Goal: Task Accomplishment & Management: Manage account settings

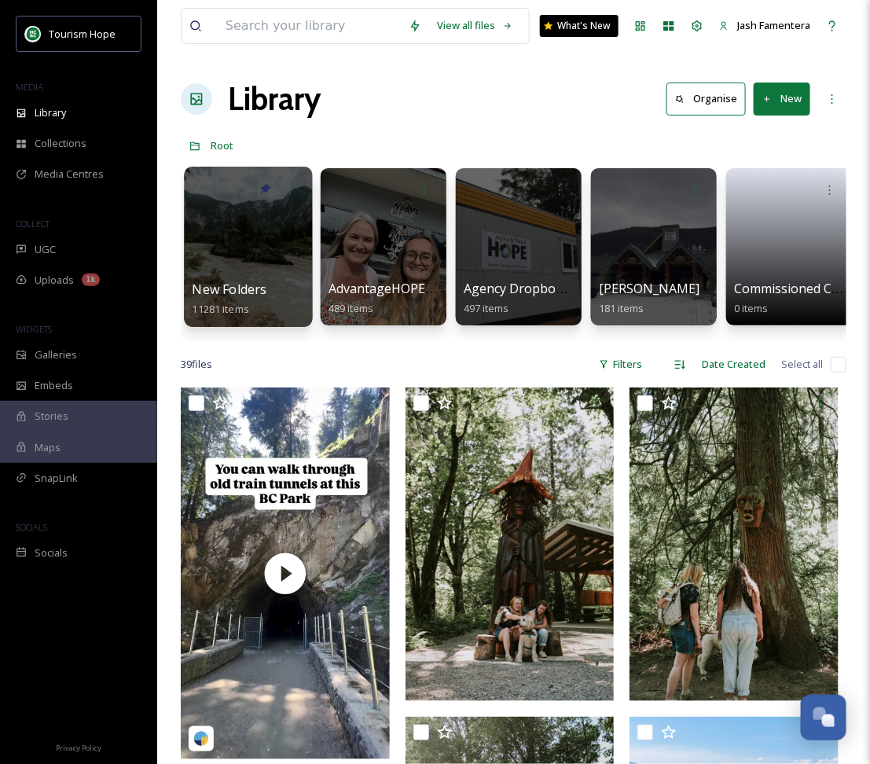
click at [207, 245] on div at bounding box center [248, 247] width 128 height 160
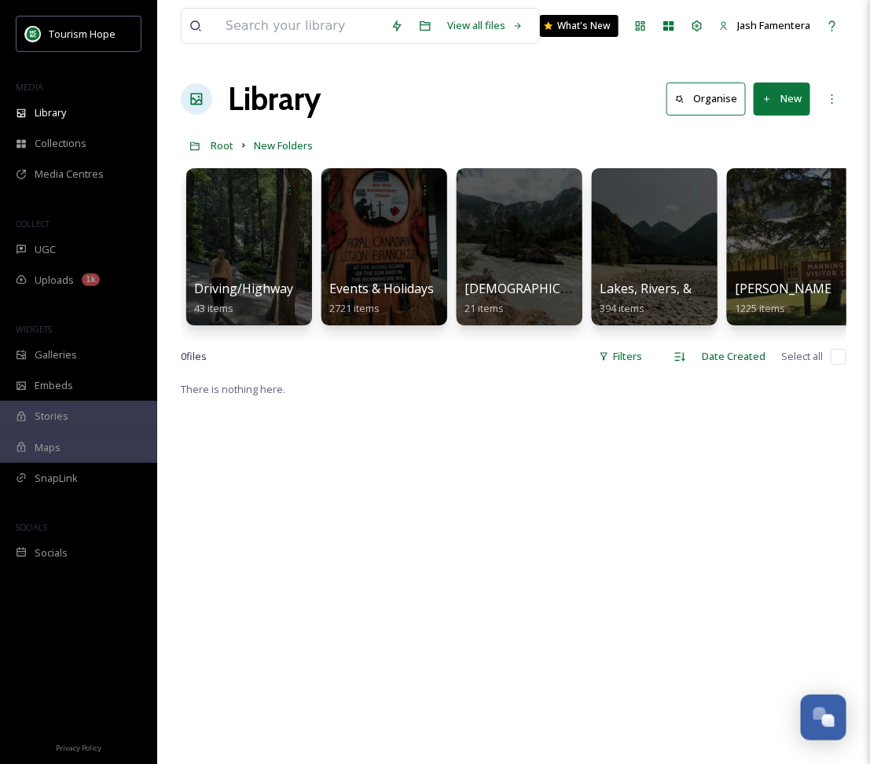
scroll to position [0, 1084]
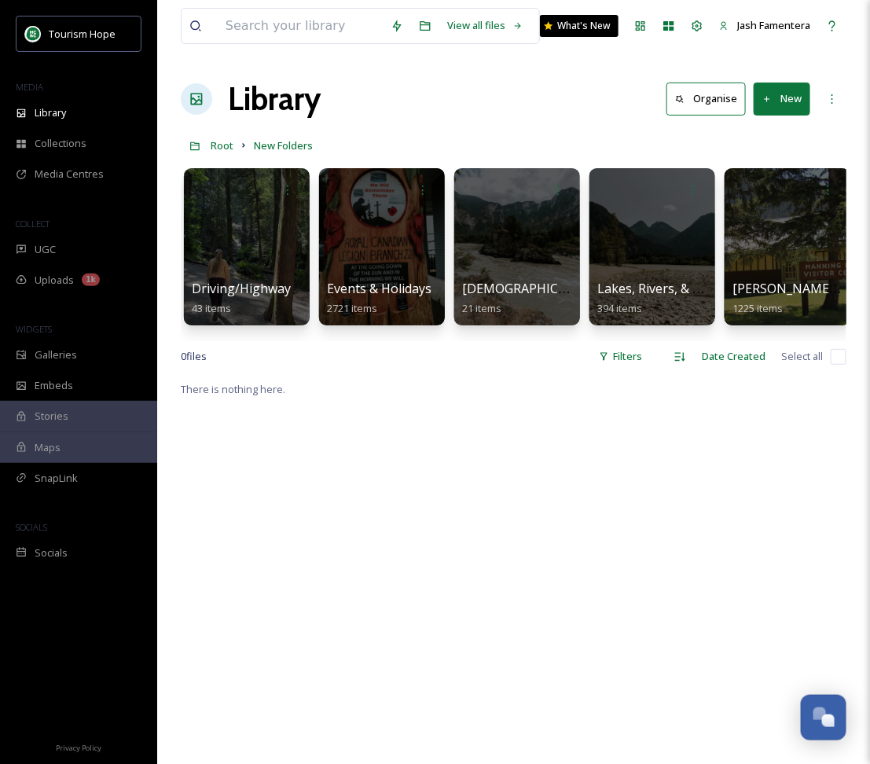
click at [406, 278] on div at bounding box center [382, 246] width 126 height 157
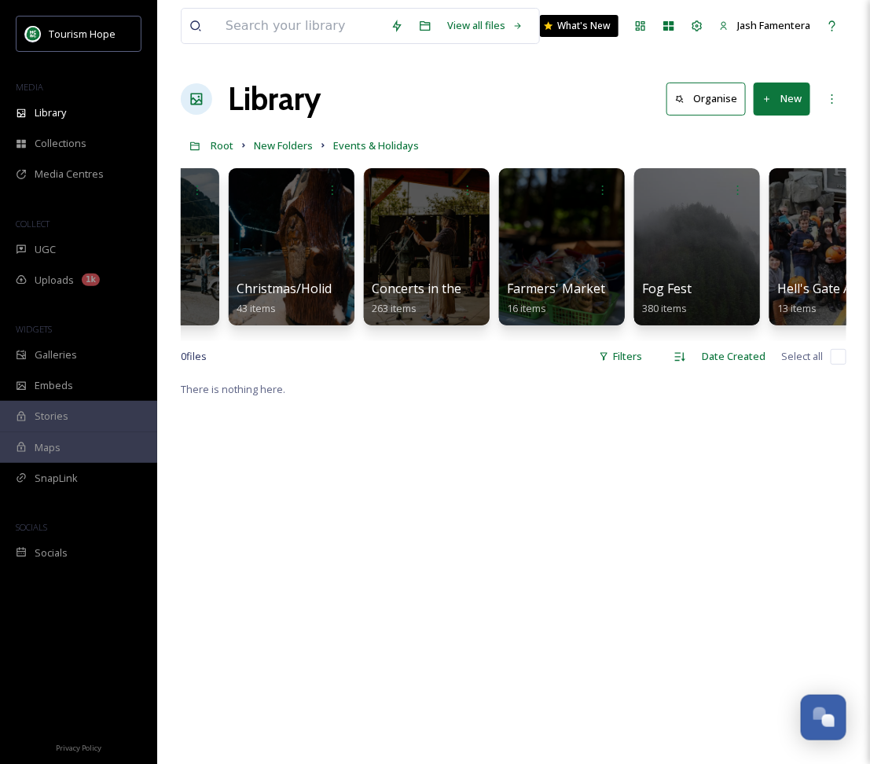
scroll to position [0, 466]
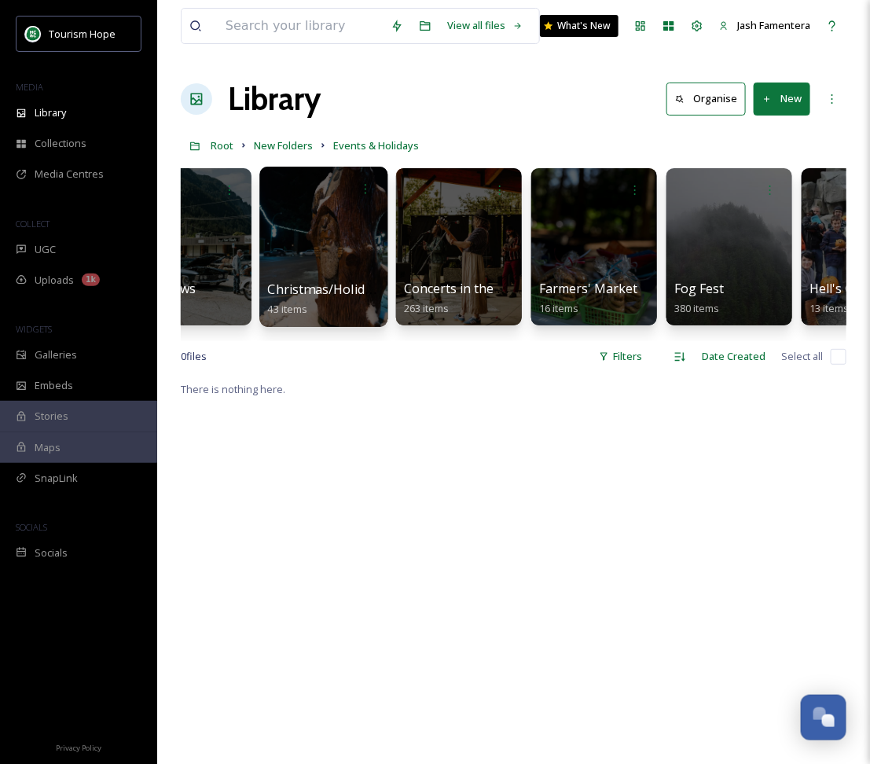
click at [352, 225] on div at bounding box center [323, 247] width 128 height 160
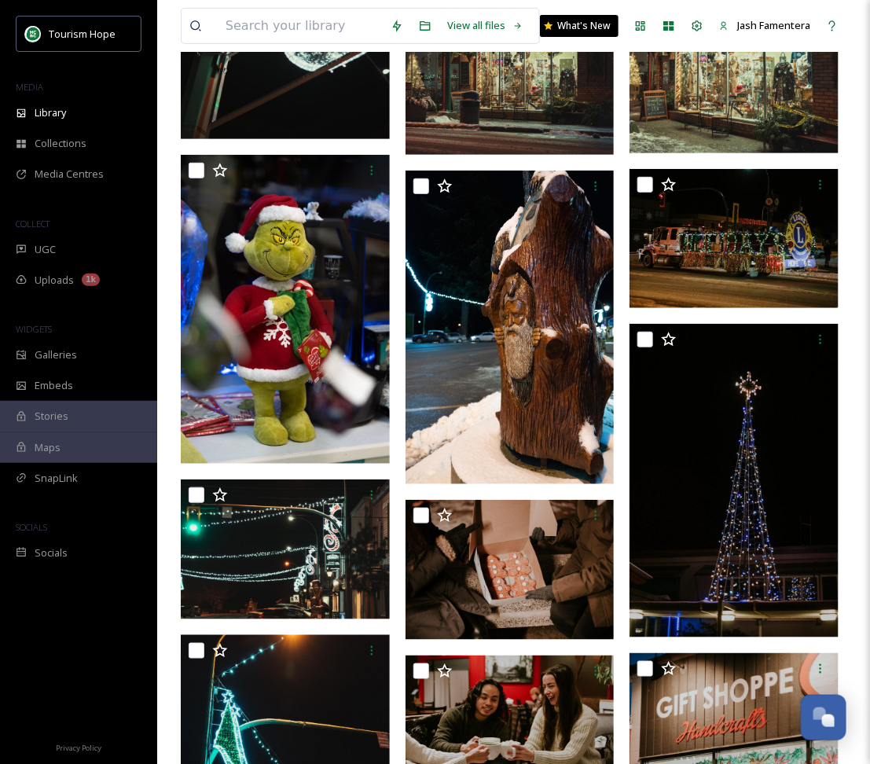
scroll to position [1400, 0]
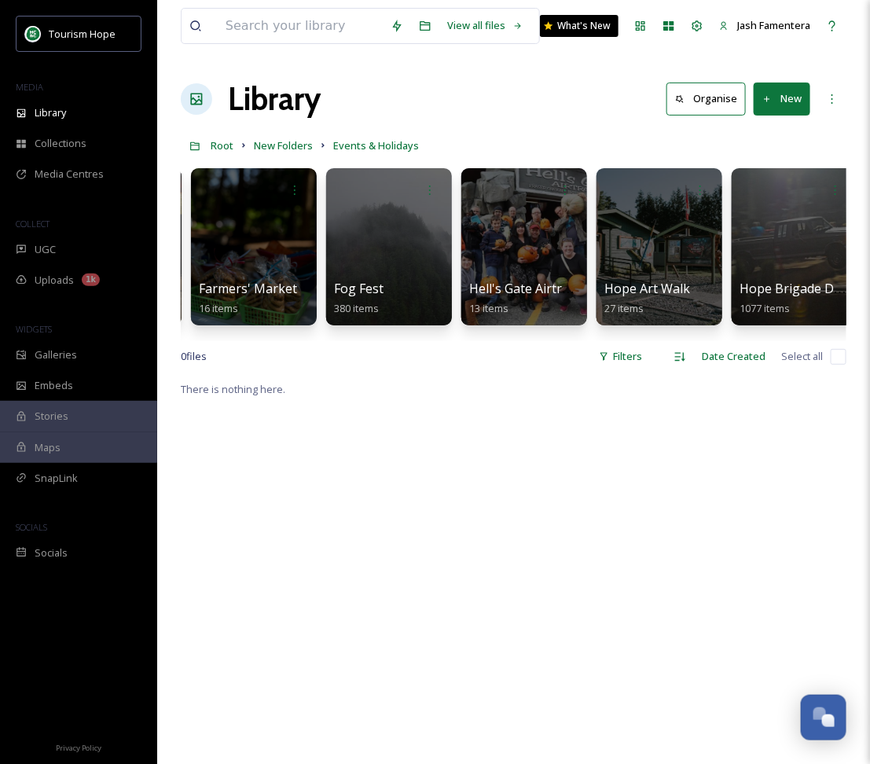
scroll to position [0, 805]
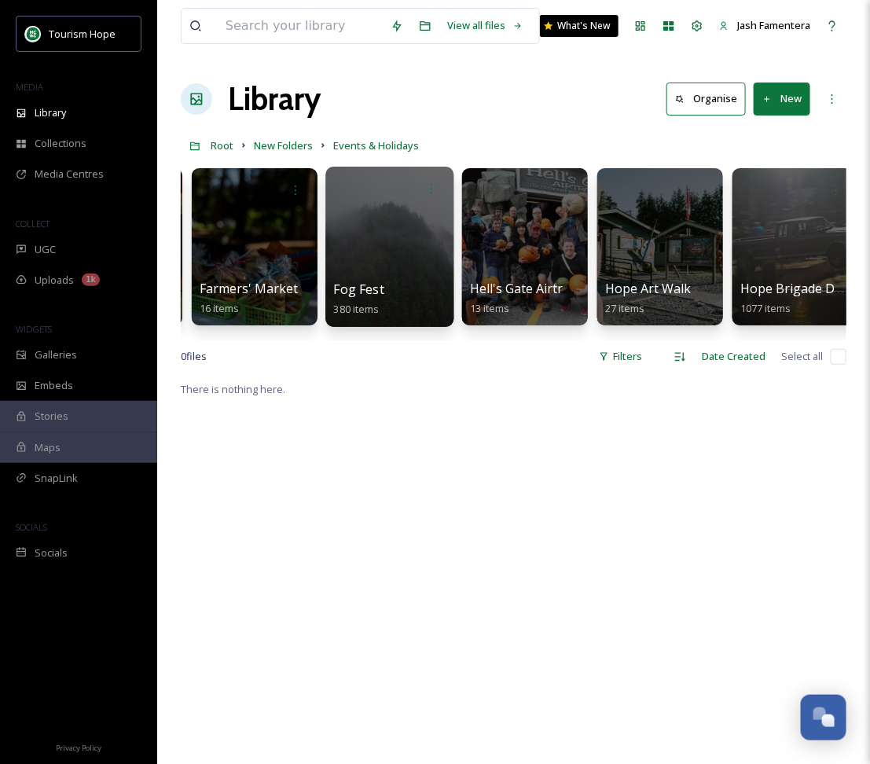
click at [387, 253] on div at bounding box center [390, 247] width 128 height 160
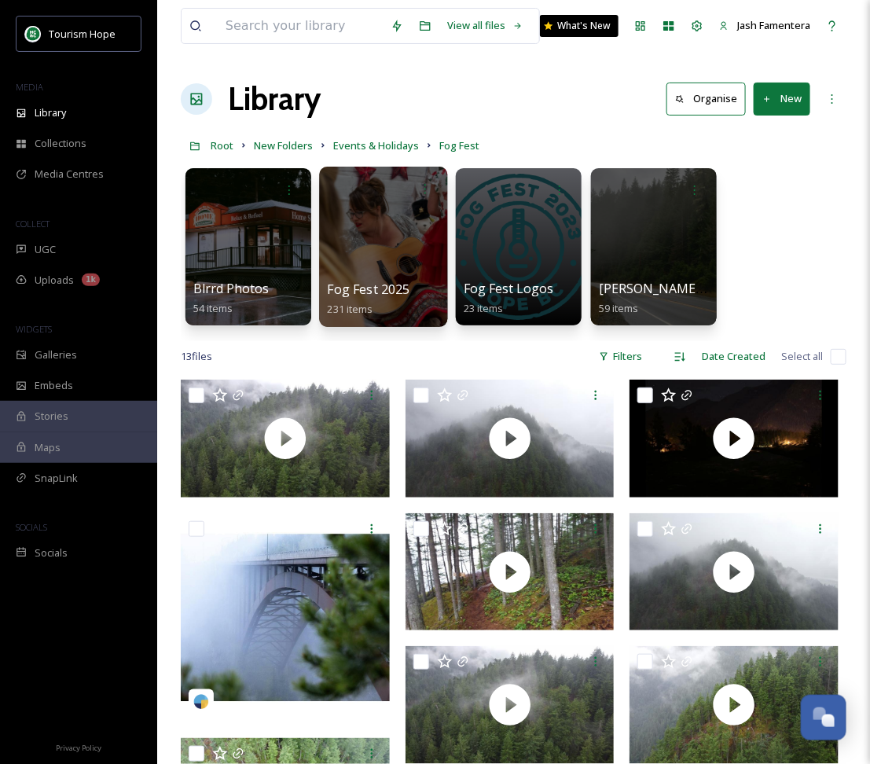
click at [371, 259] on div at bounding box center [383, 247] width 128 height 160
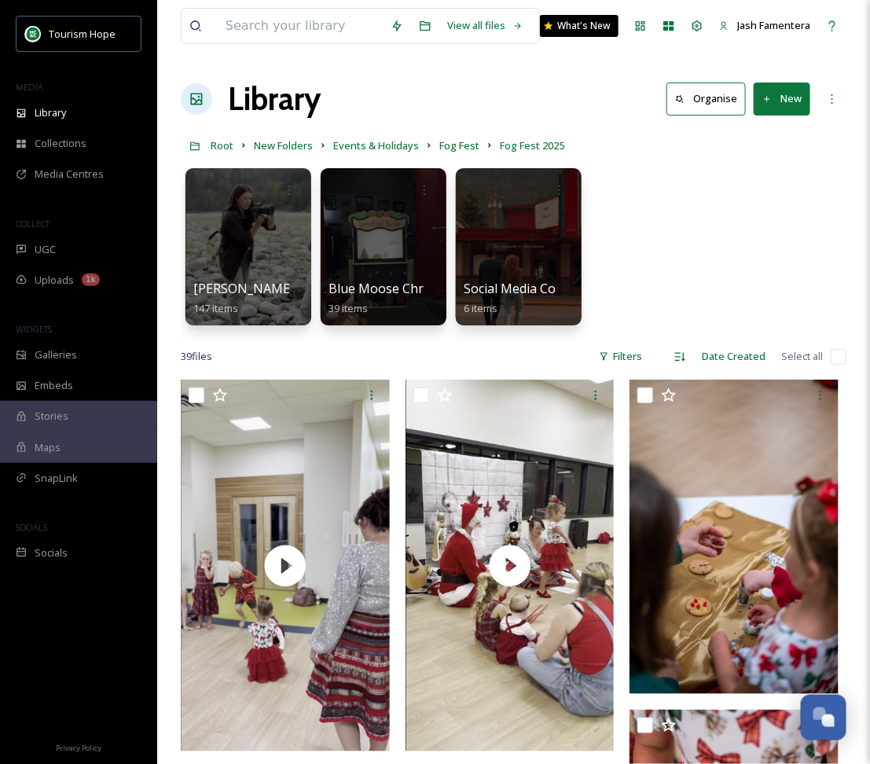
click at [843, 356] on input "checkbox" at bounding box center [839, 357] width 16 height 16
checkbox input "true"
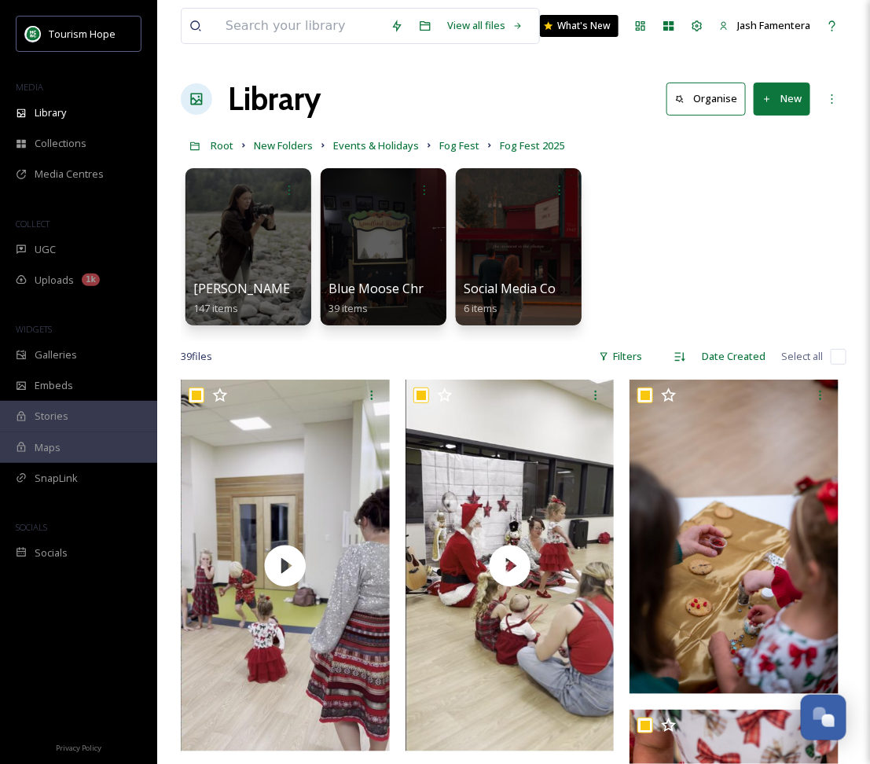
checkbox input "true"
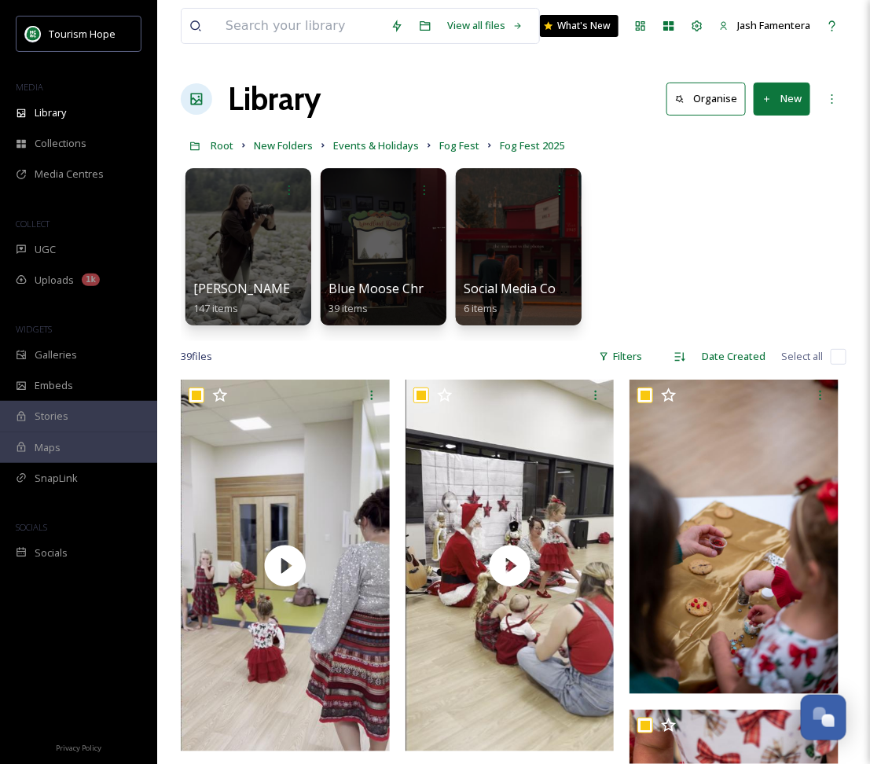
checkbox input "true"
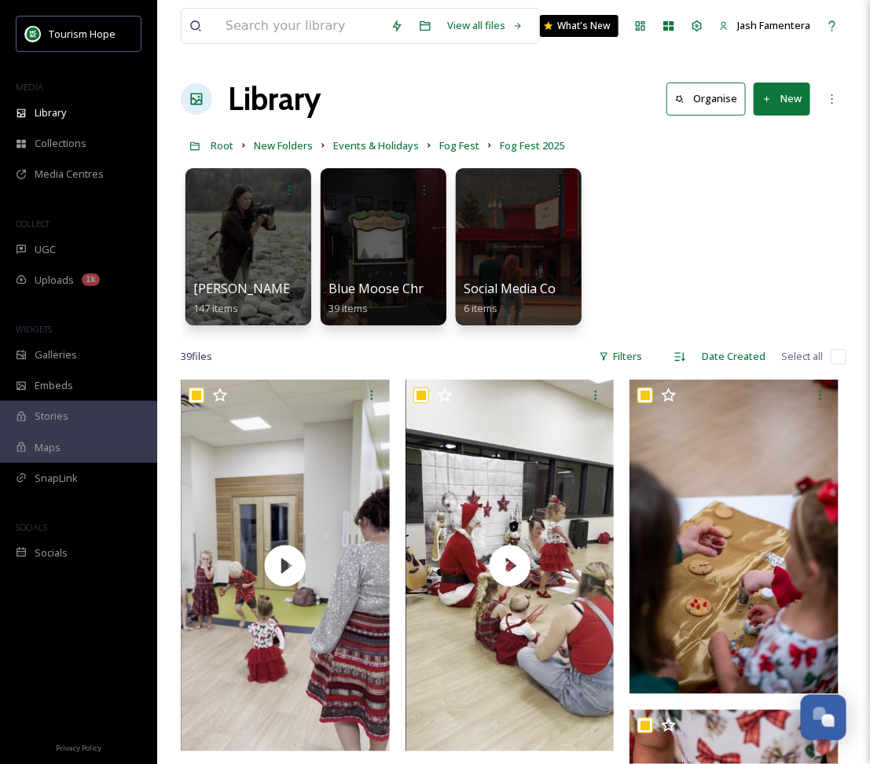
checkbox input "true"
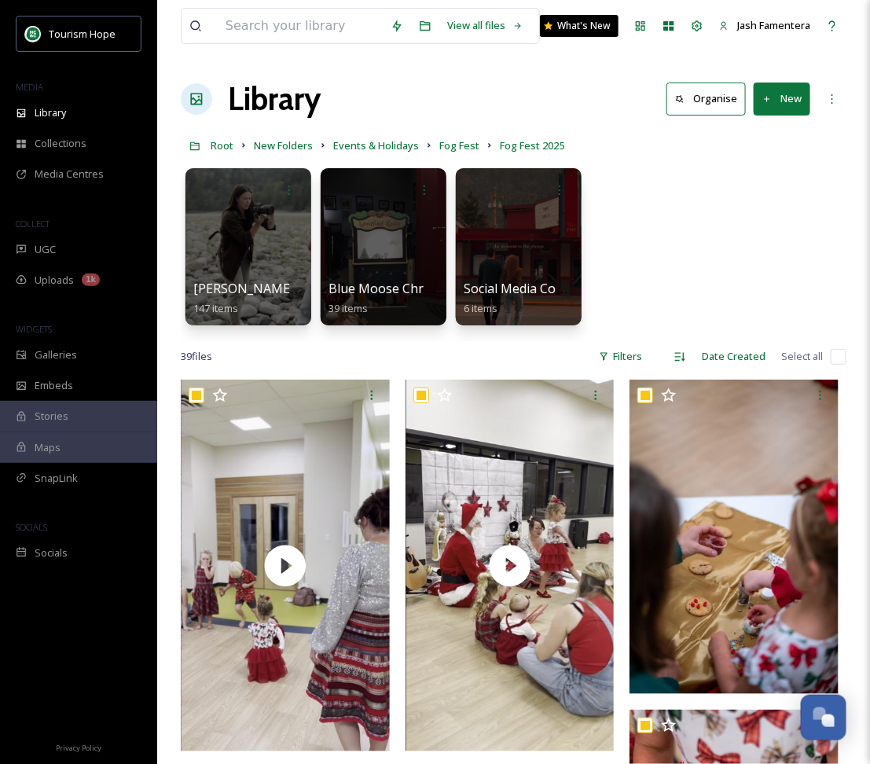
checkbox input "true"
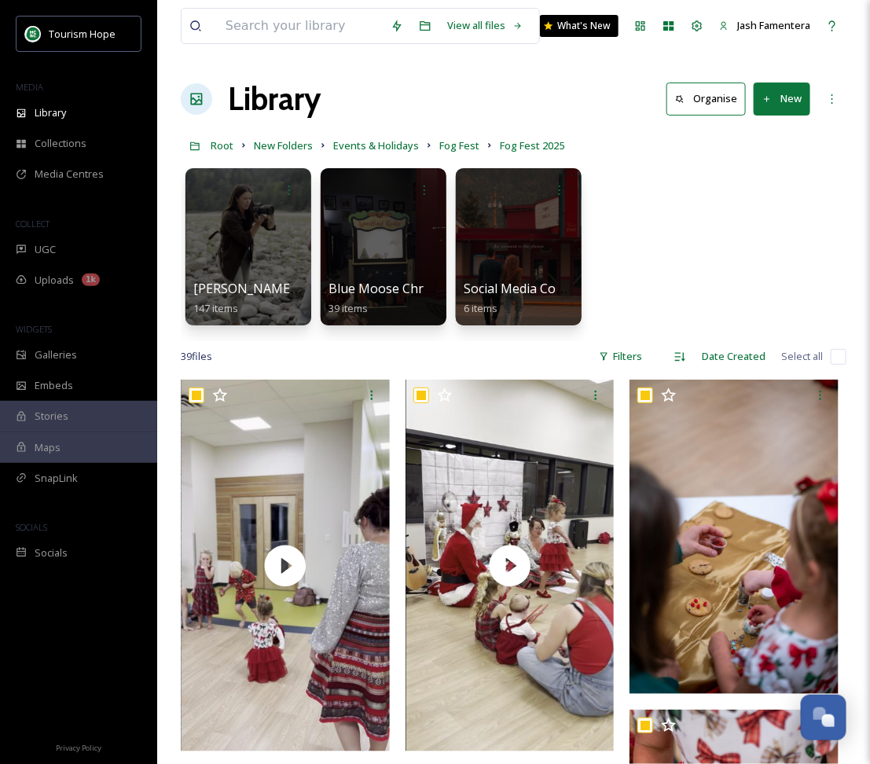
checkbox input "true"
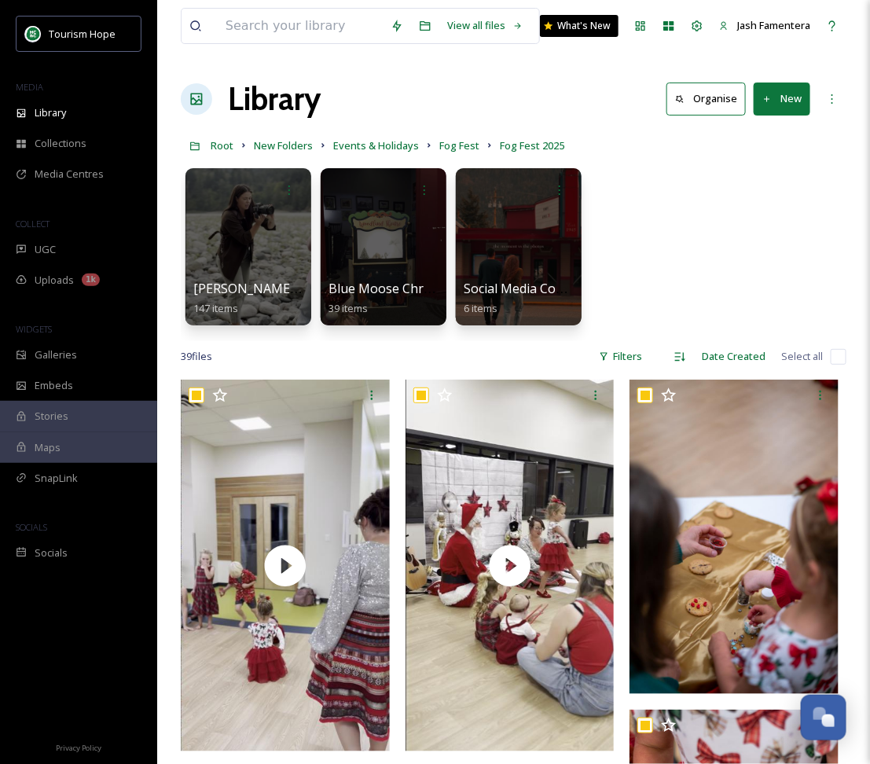
checkbox input "true"
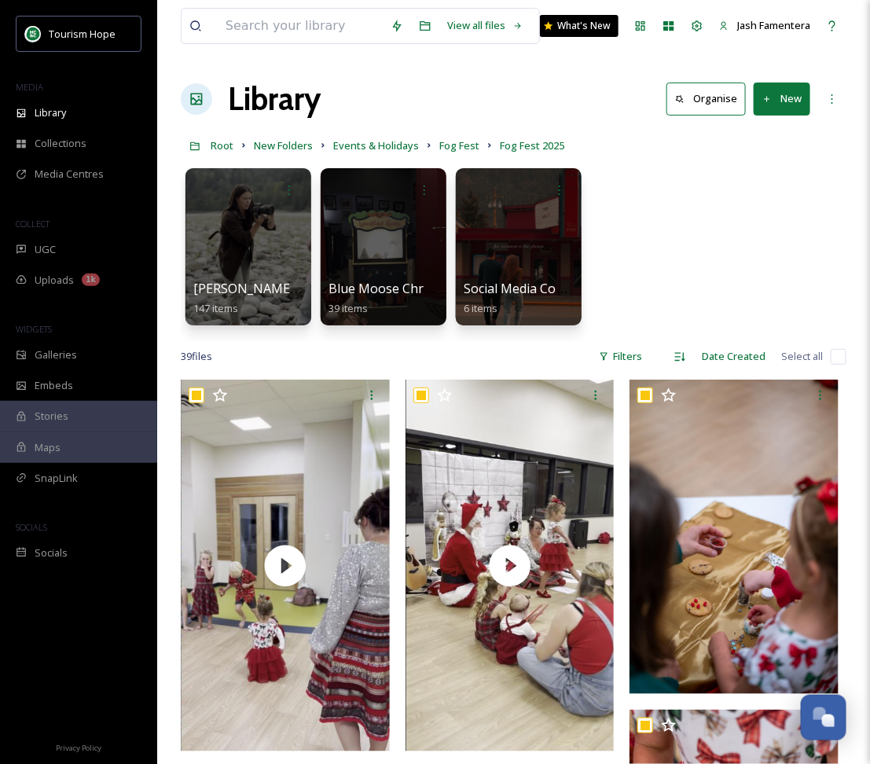
checkbox input "true"
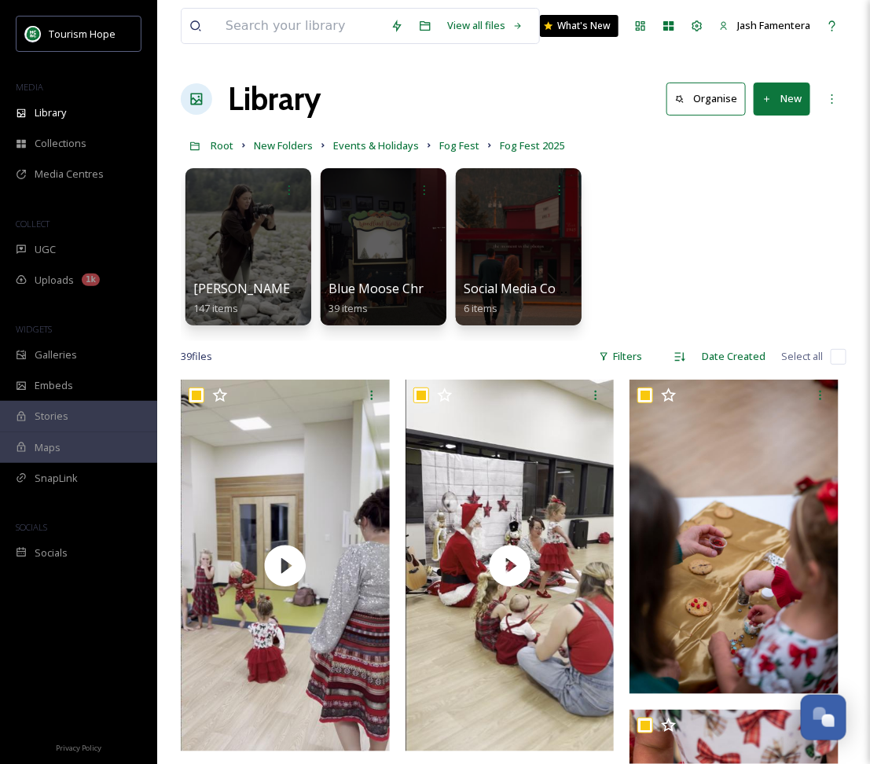
checkbox input "true"
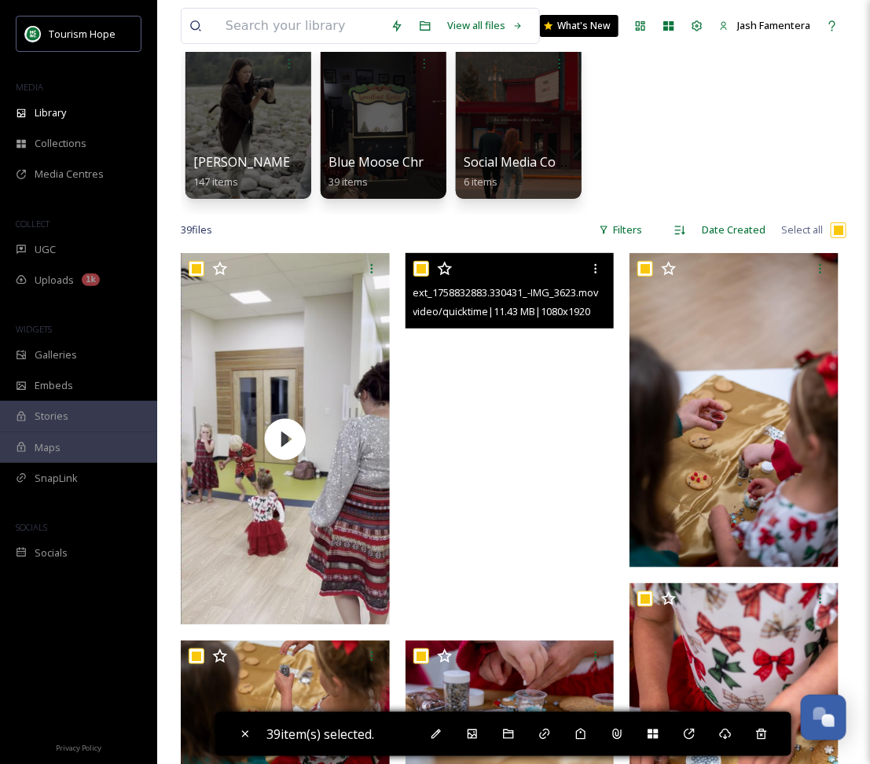
scroll to position [138, 0]
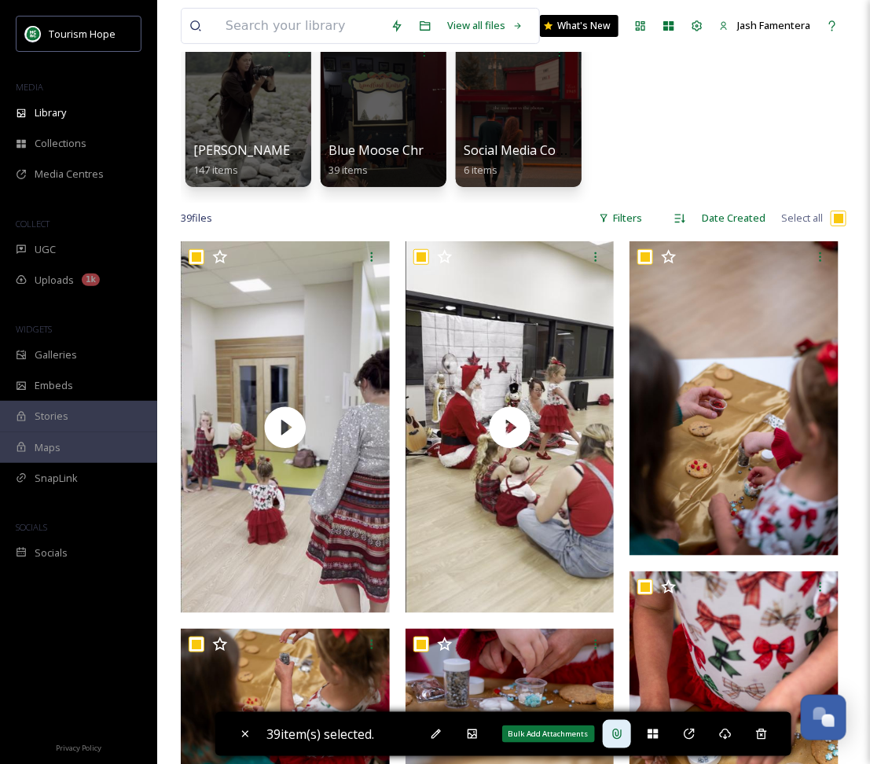
click at [616, 731] on icon at bounding box center [617, 734] width 13 height 13
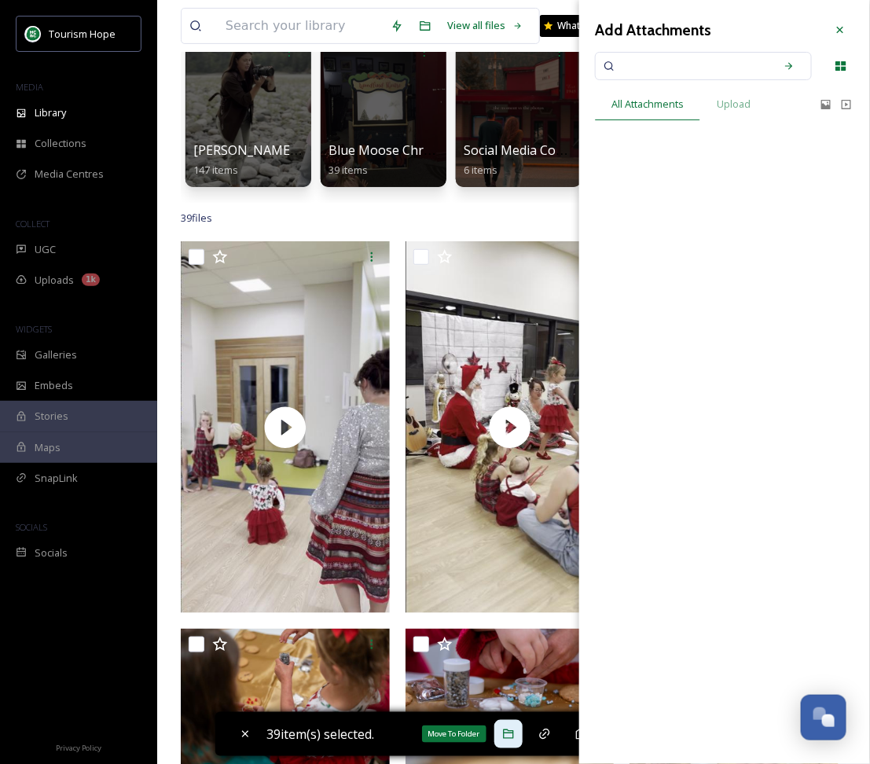
checkbox input "false"
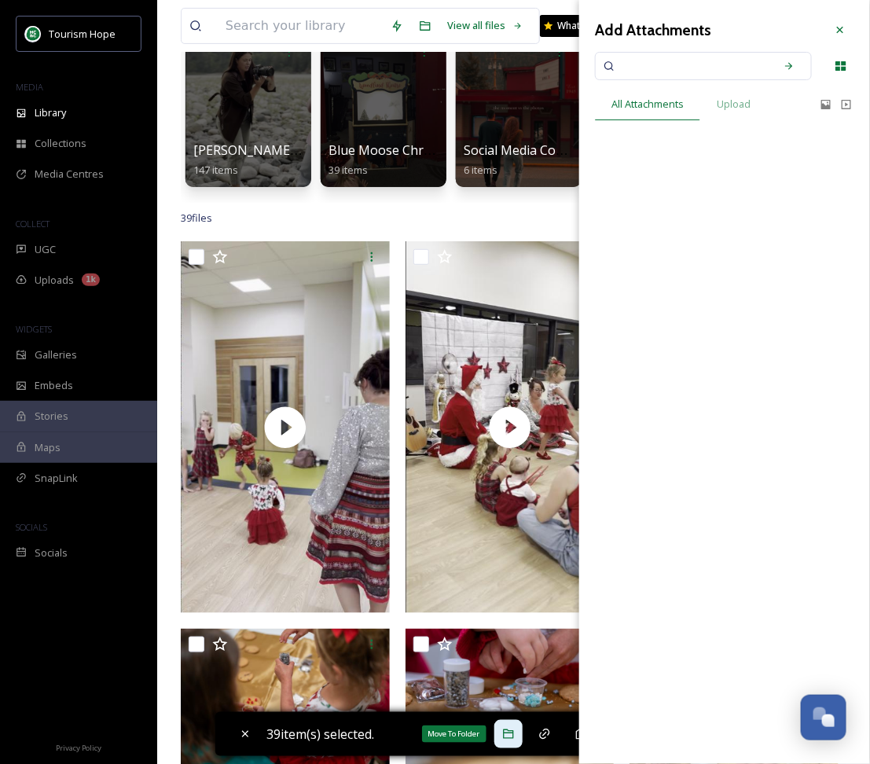
checkbox input "false"
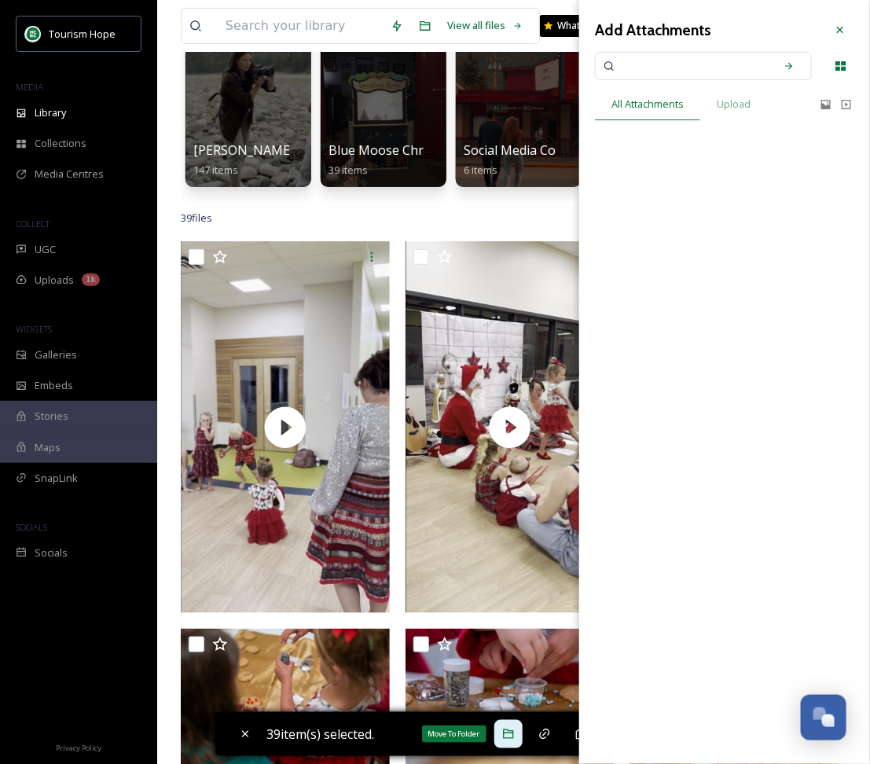
checkbox input "false"
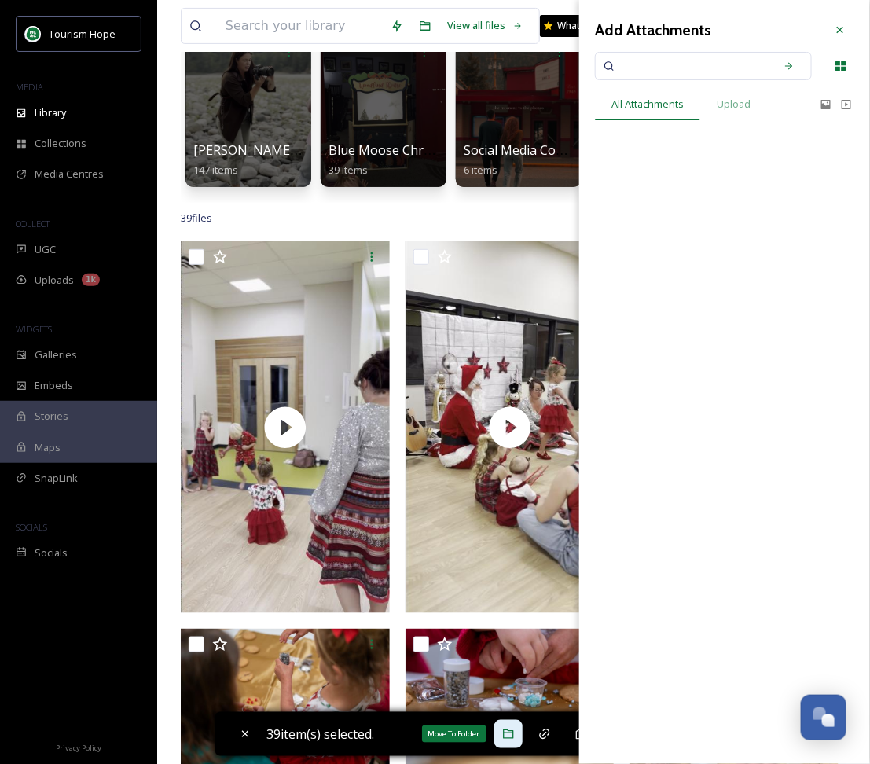
checkbox input "false"
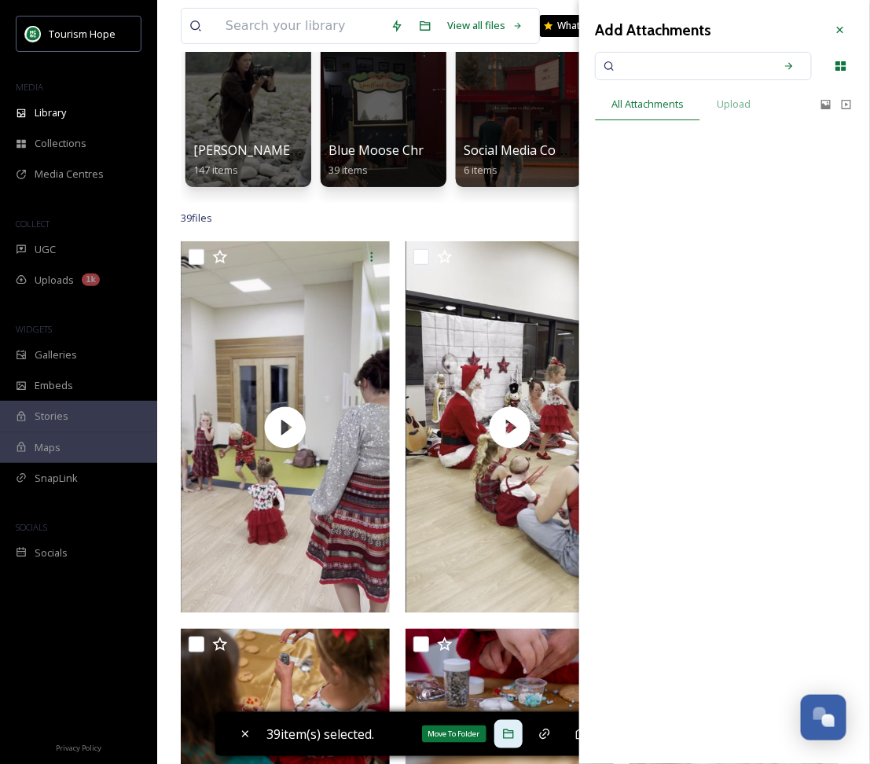
checkbox input "false"
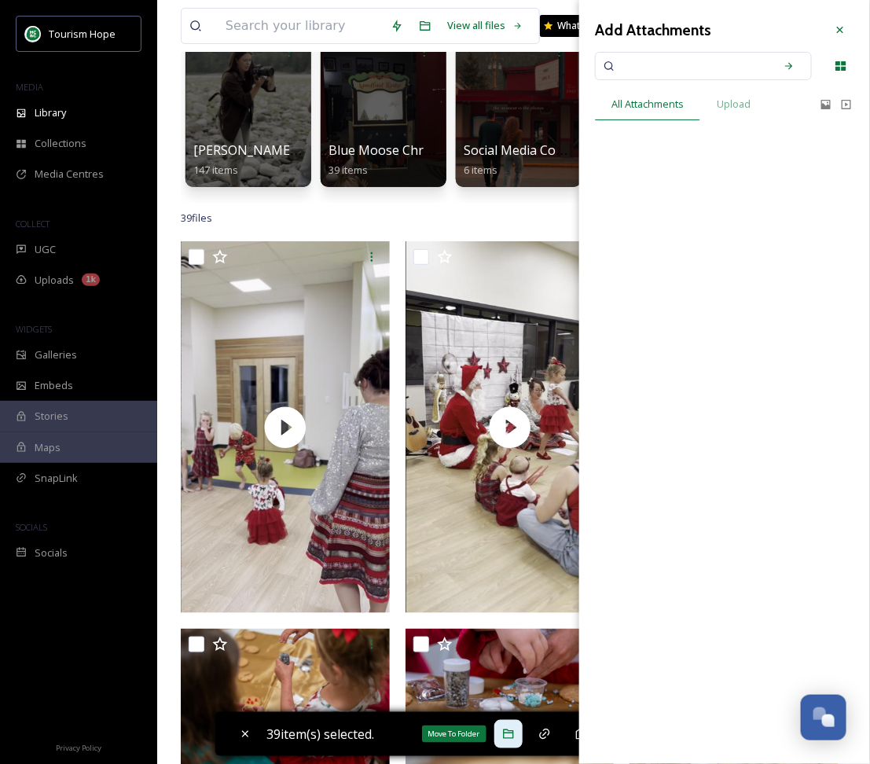
checkbox input "false"
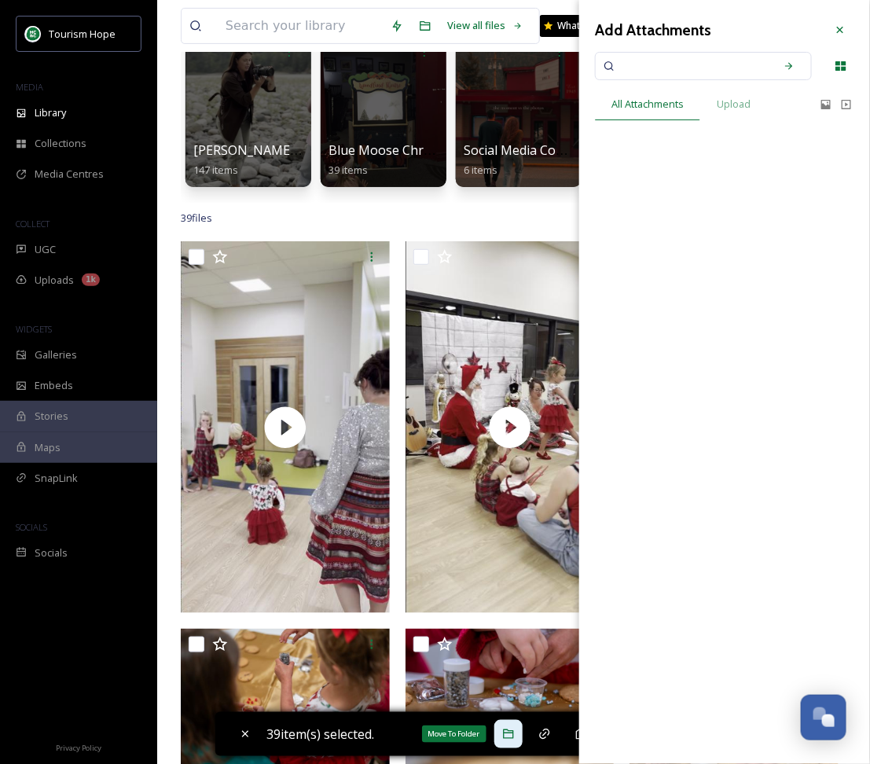
checkbox input "false"
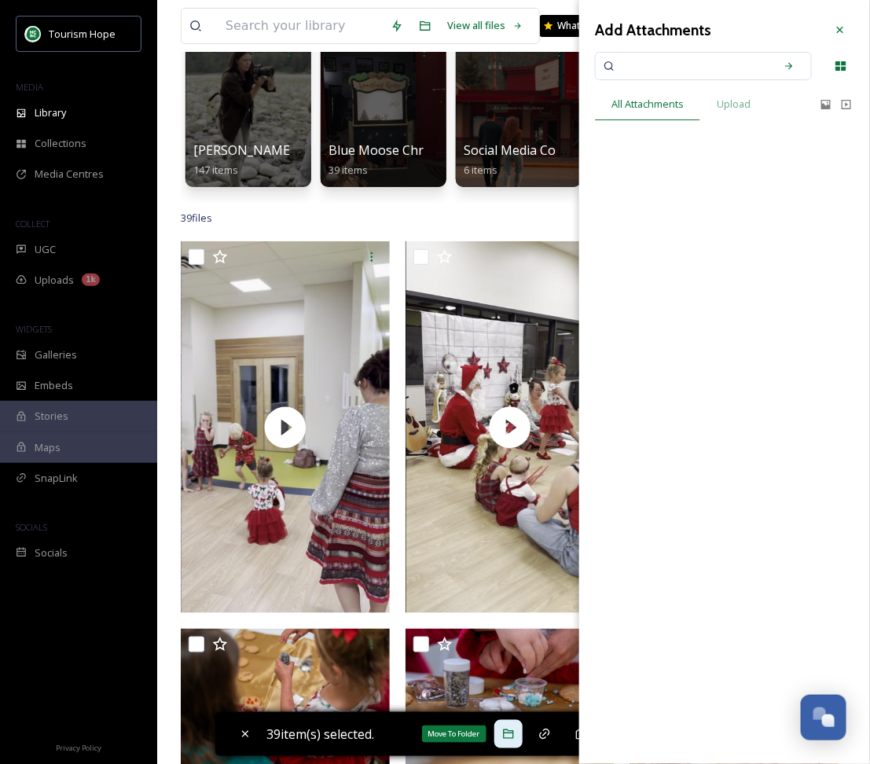
checkbox input "false"
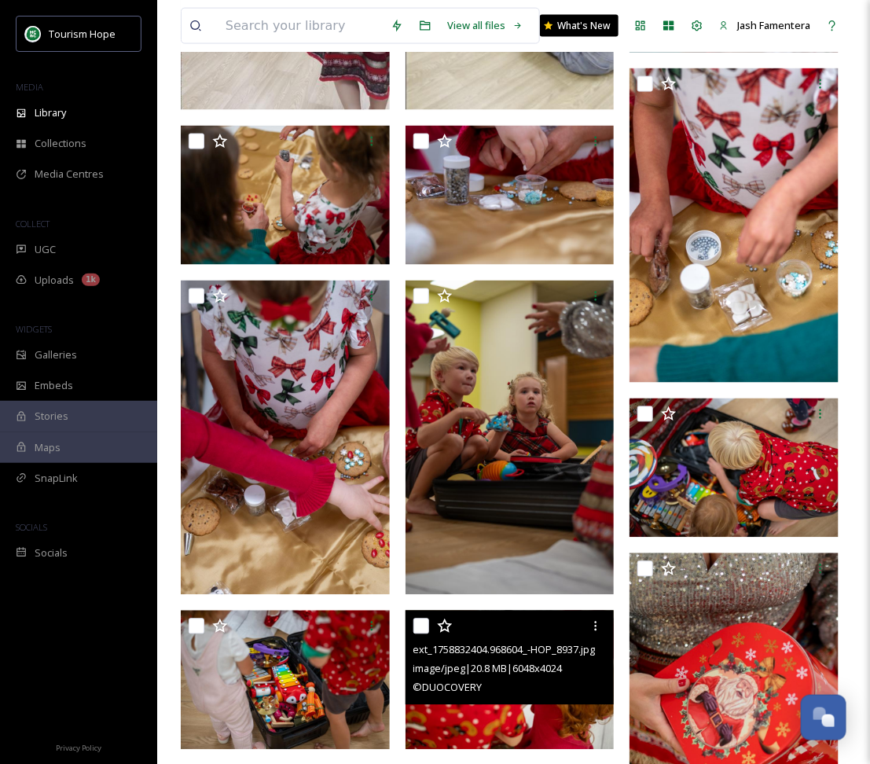
scroll to position [0, 0]
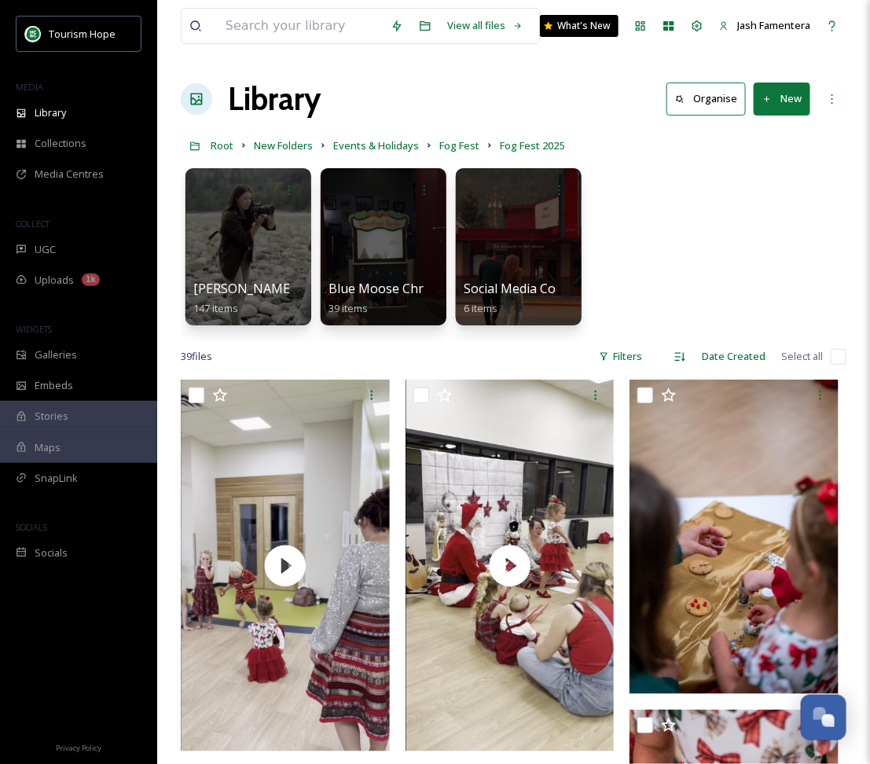
click at [837, 357] on input "checkbox" at bounding box center [839, 357] width 16 height 16
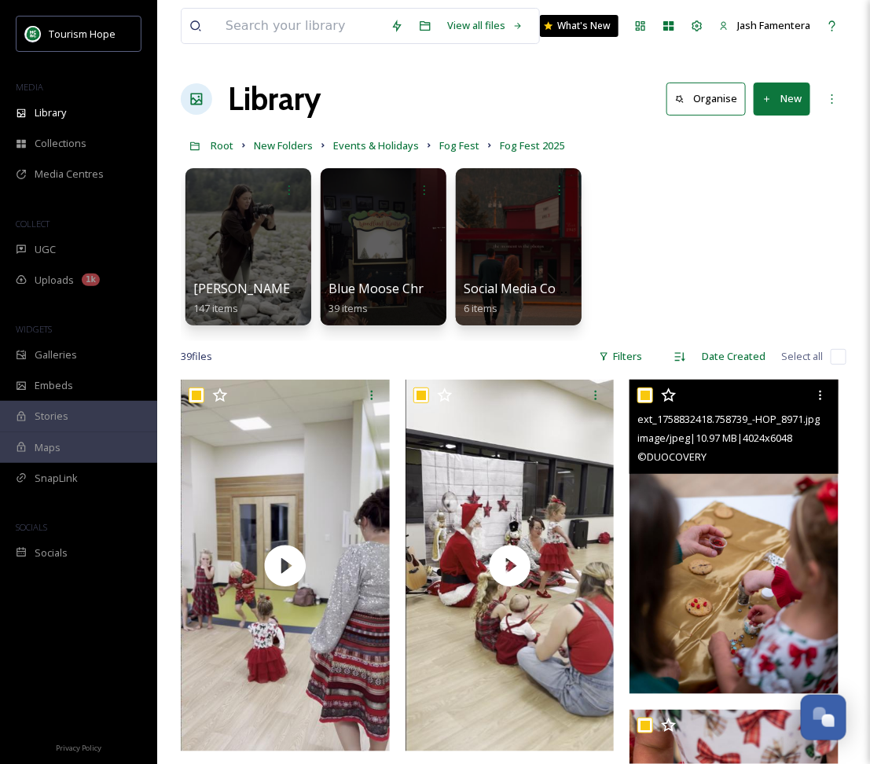
checkbox input "true"
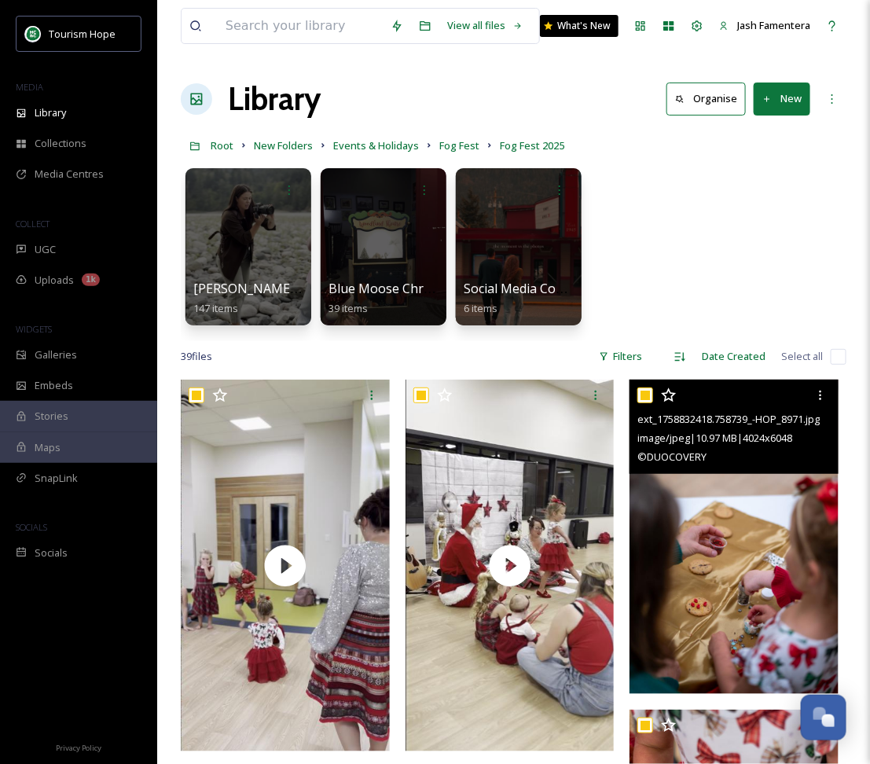
checkbox input "true"
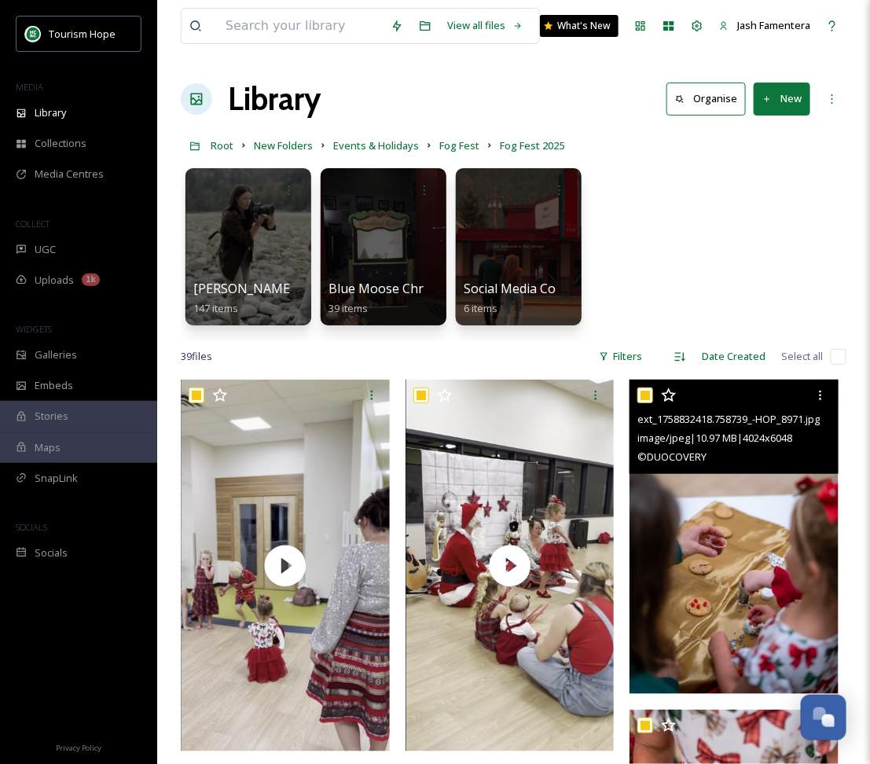
checkbox input "true"
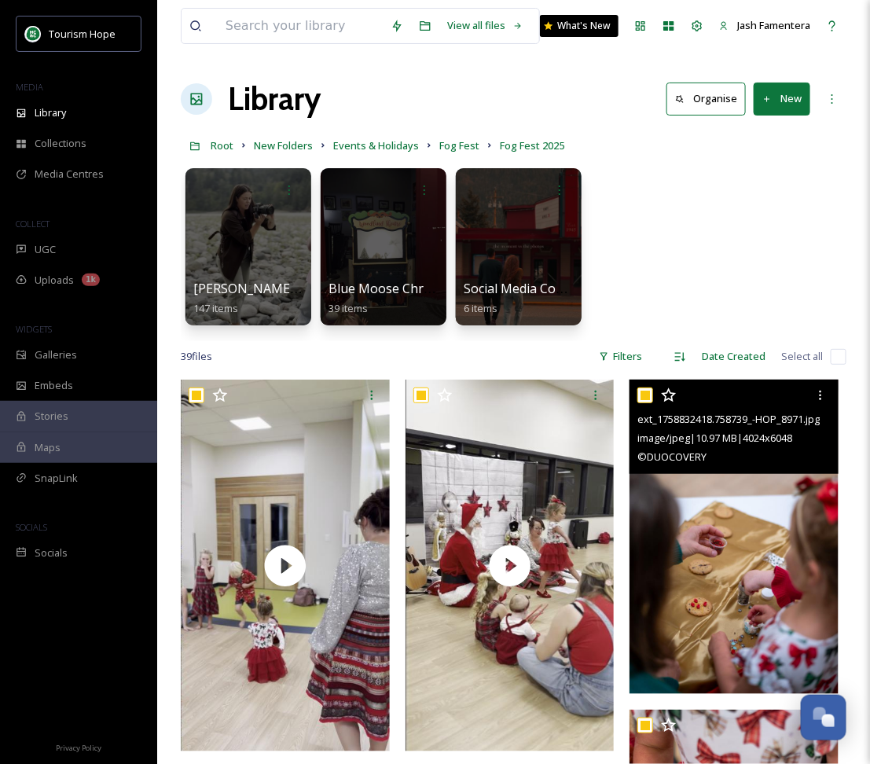
checkbox input "true"
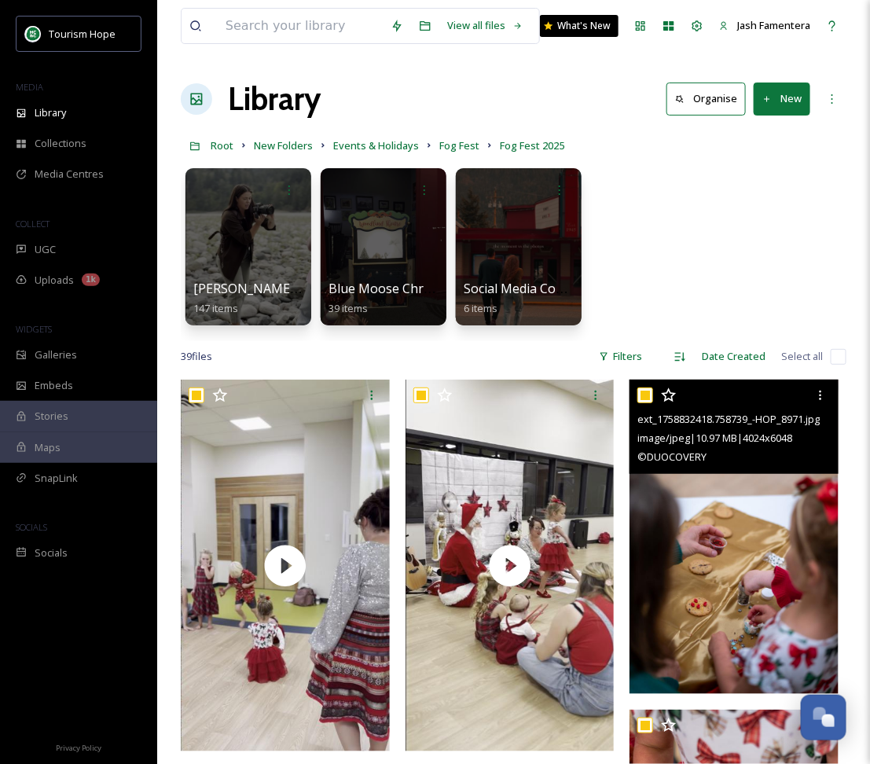
checkbox input "true"
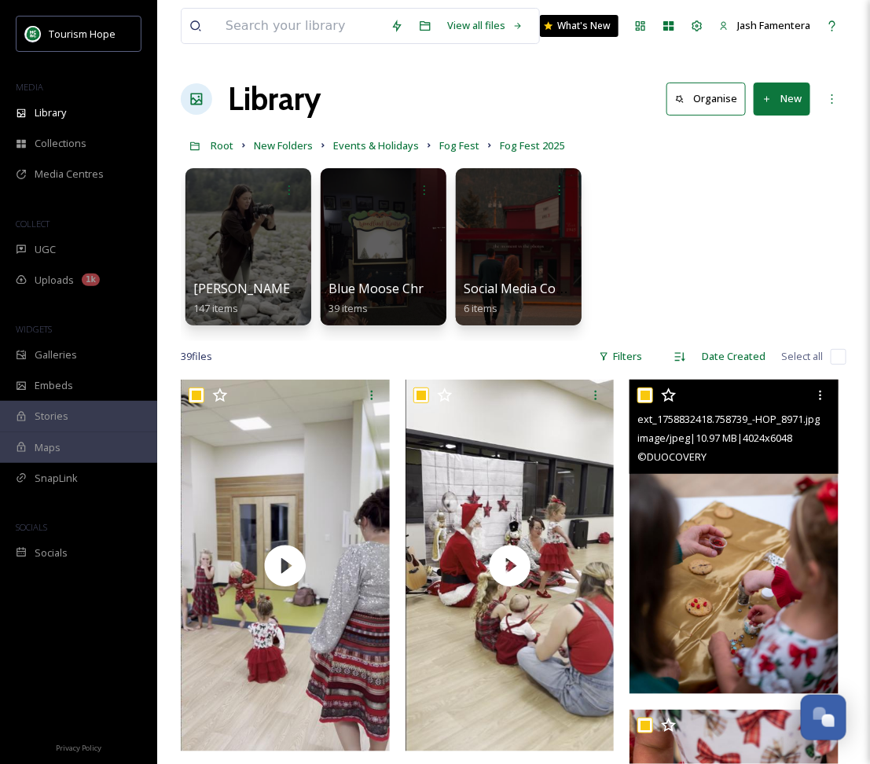
checkbox input "true"
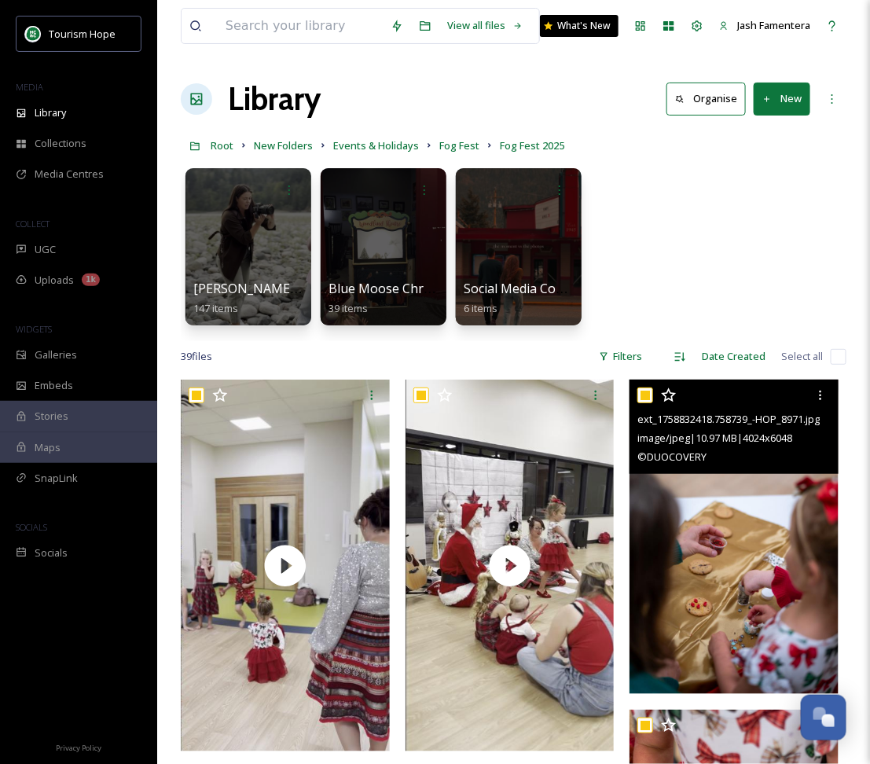
checkbox input "true"
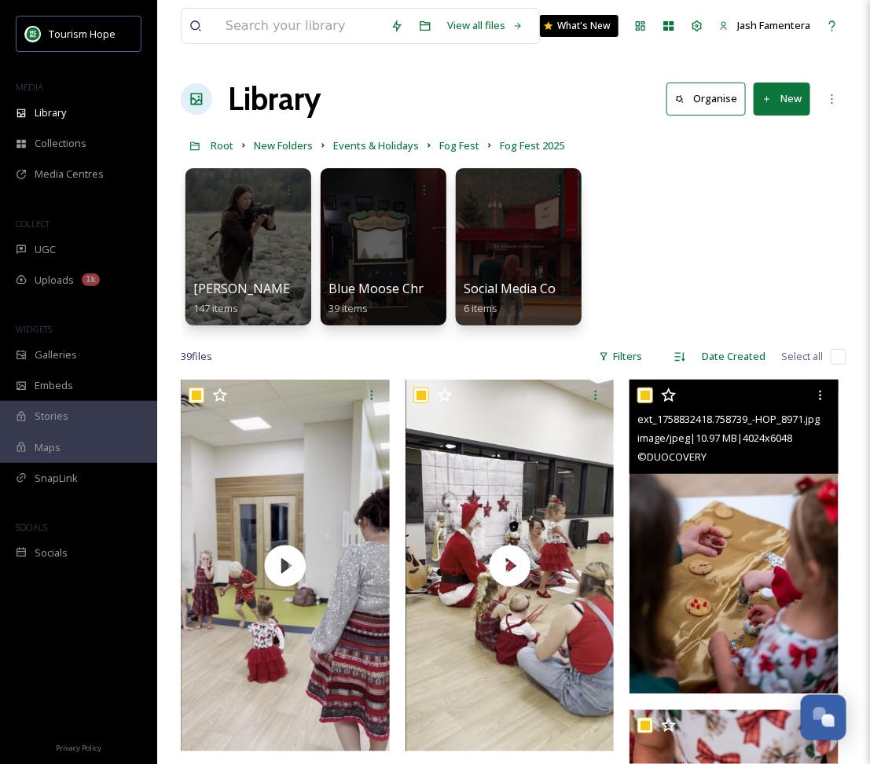
checkbox input "true"
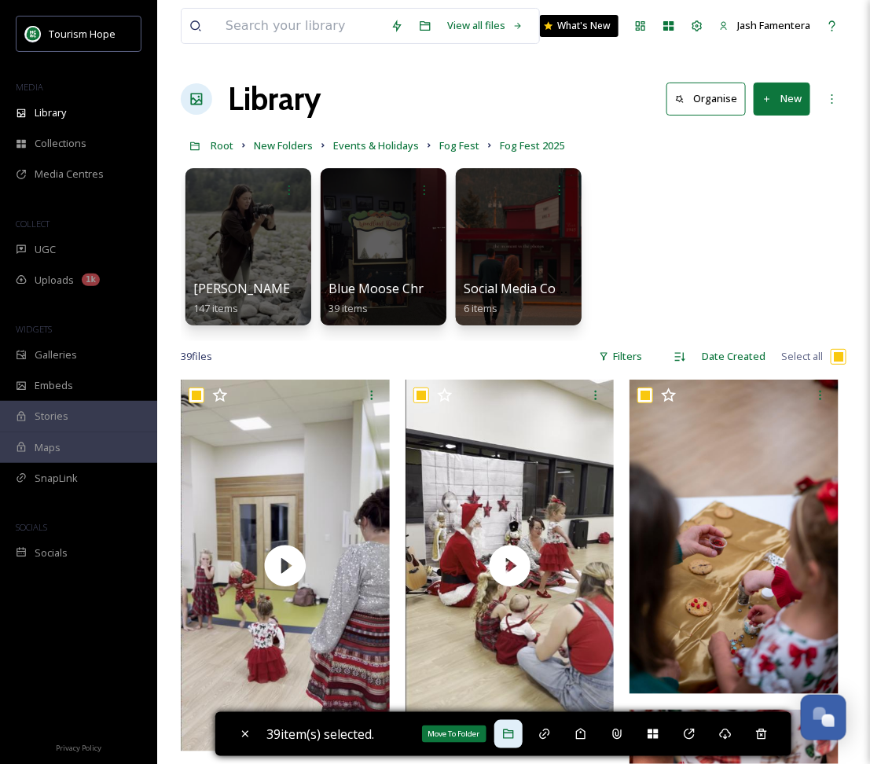
click at [508, 733] on icon at bounding box center [508, 734] width 13 height 13
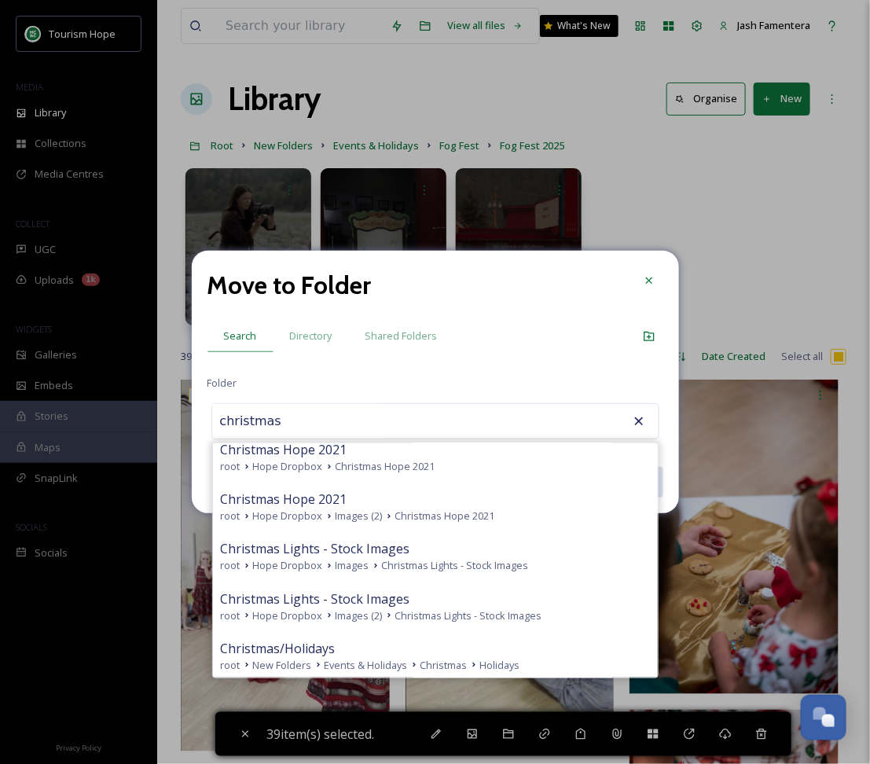
scroll to position [555, 0]
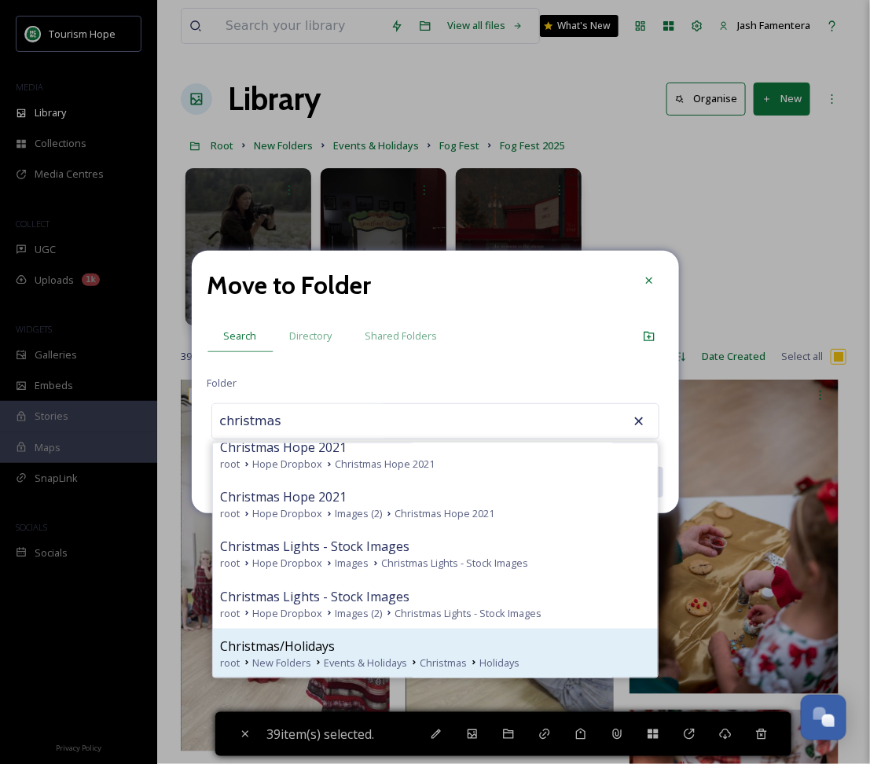
click at [366, 631] on div "Christmas/Holidays root New Folders Events & Holidays Christmas Holidays" at bounding box center [435, 654] width 445 height 50
type input "Christmas/Holidays"
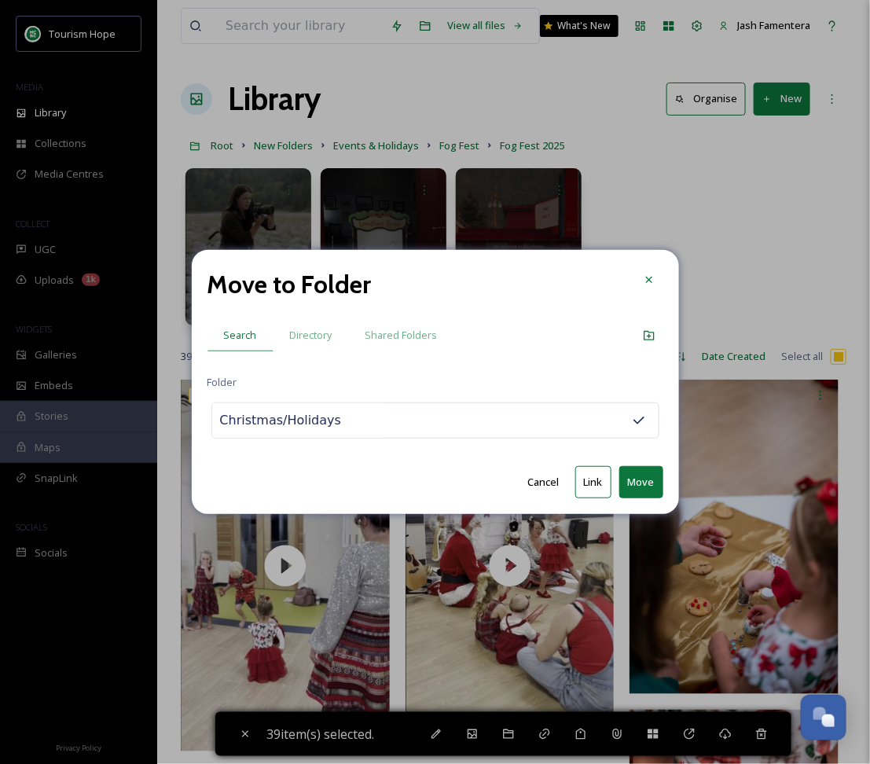
click at [580, 483] on button "Link" at bounding box center [594, 482] width 36 height 32
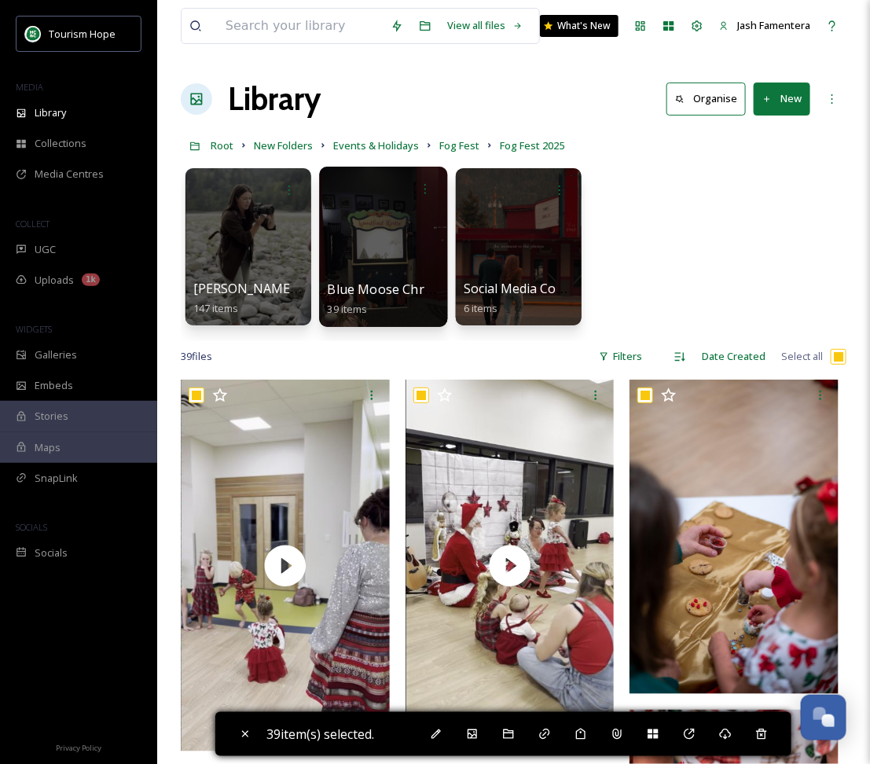
click at [399, 230] on div at bounding box center [383, 247] width 128 height 160
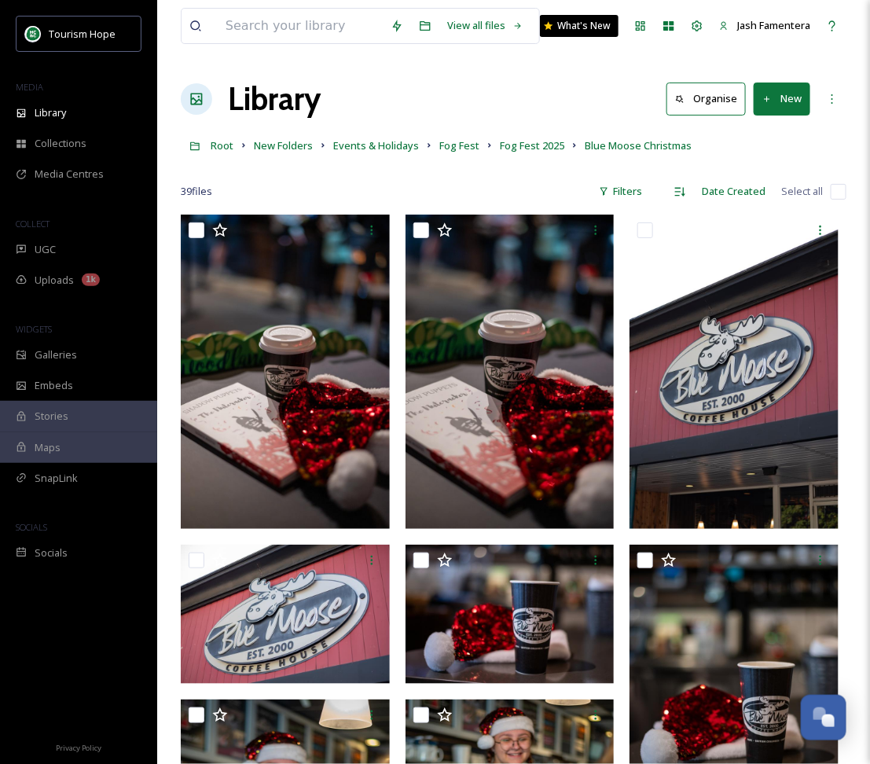
click at [841, 190] on input "checkbox" at bounding box center [839, 192] width 16 height 16
checkbox input "true"
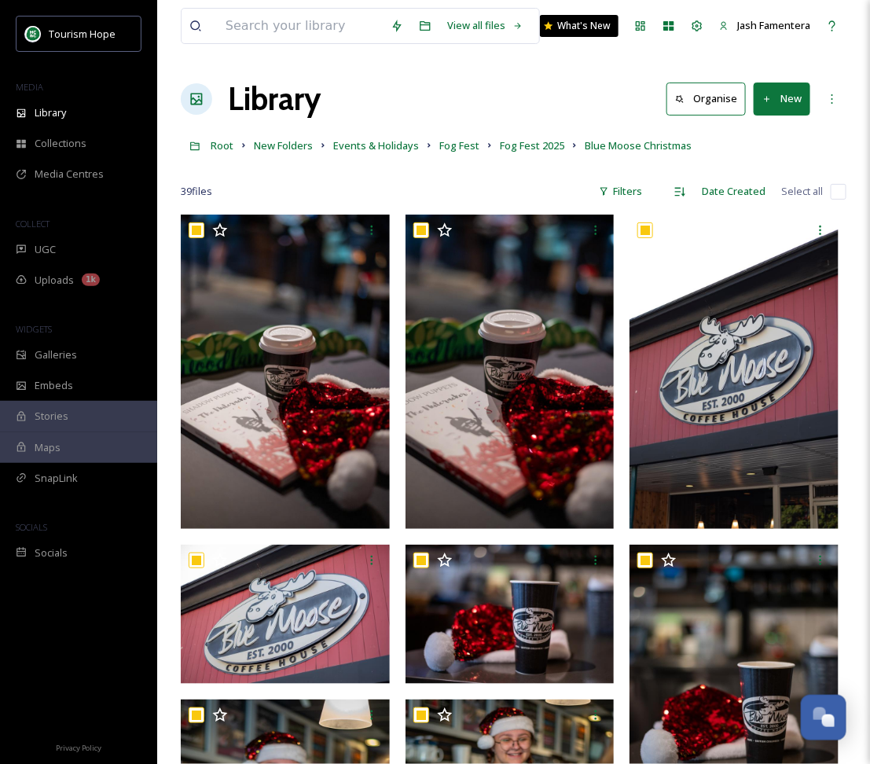
checkbox input "true"
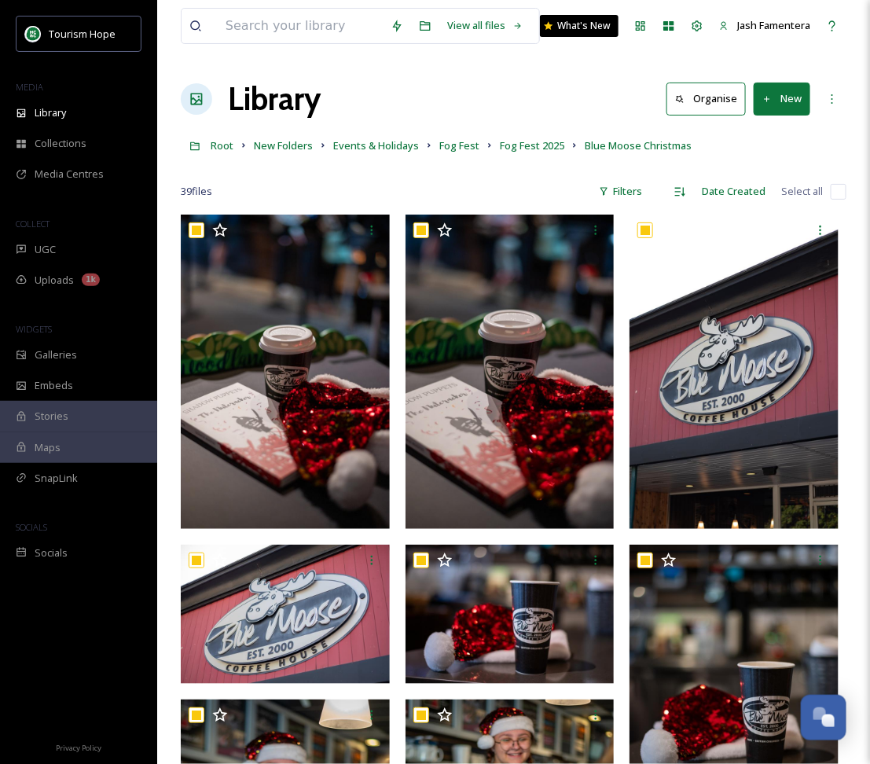
checkbox input "true"
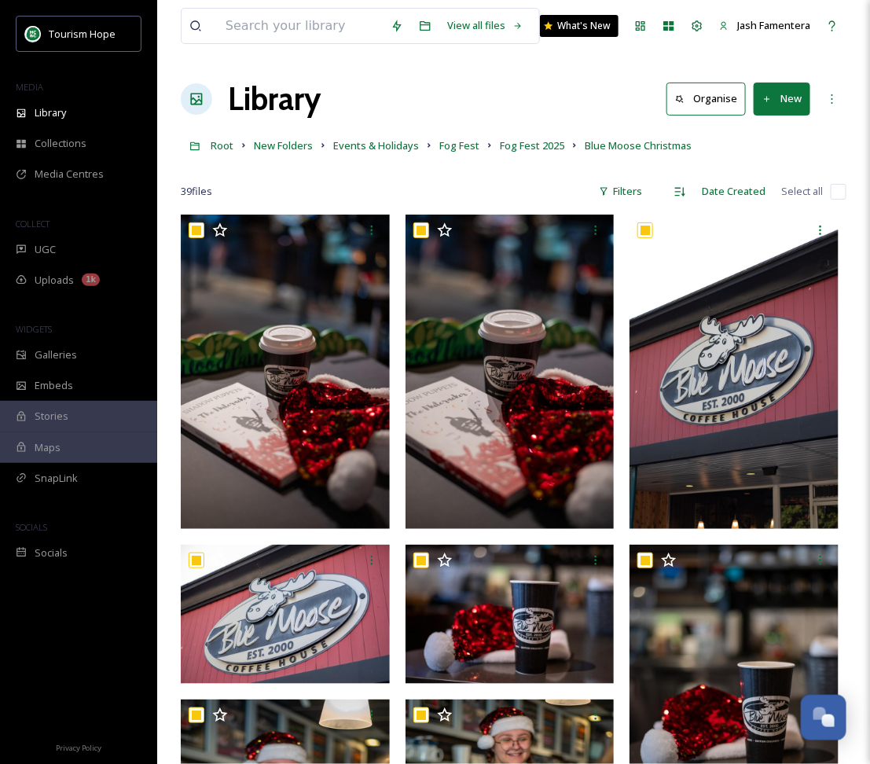
checkbox input "true"
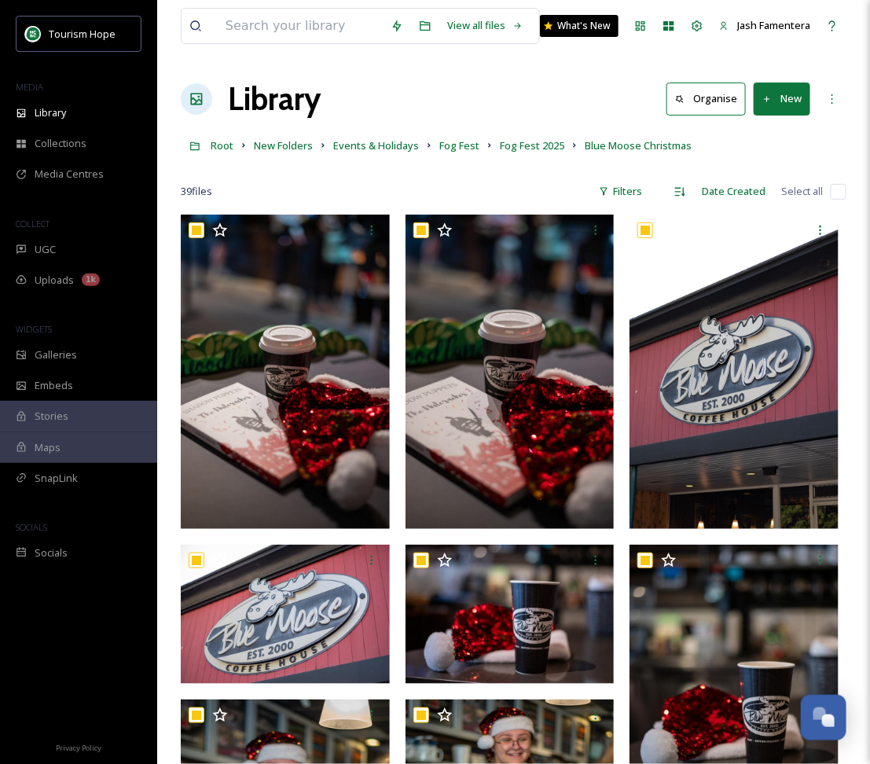
checkbox input "true"
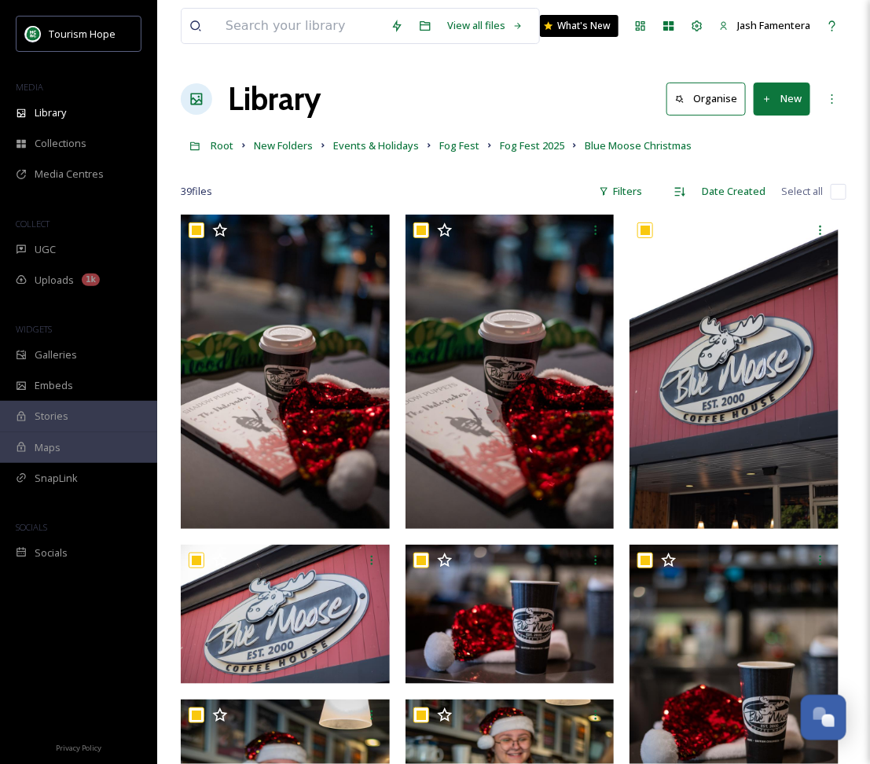
checkbox input "true"
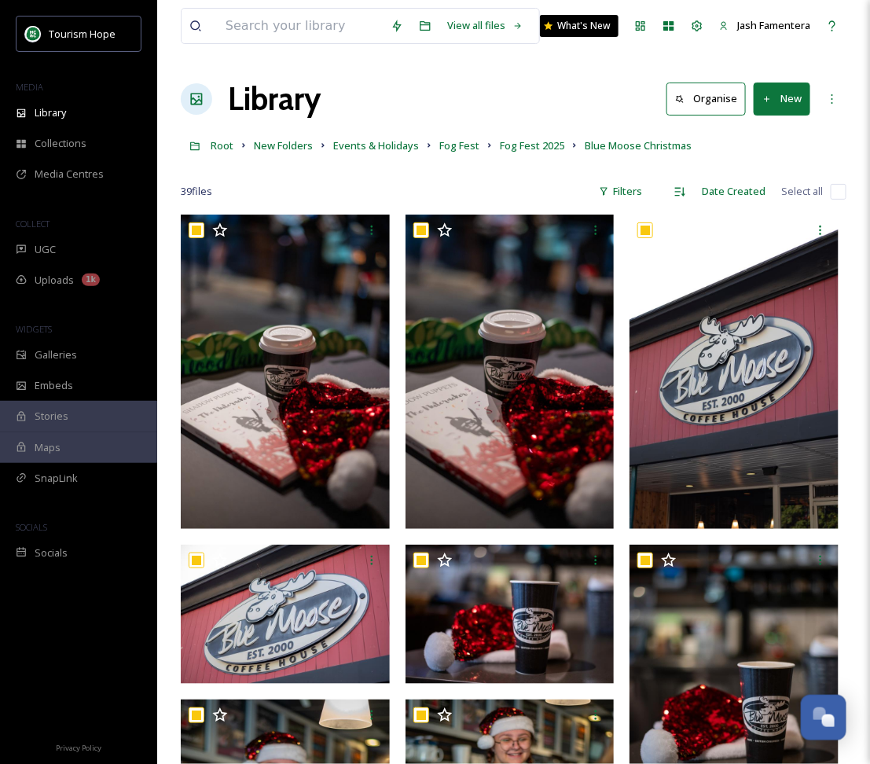
checkbox input "true"
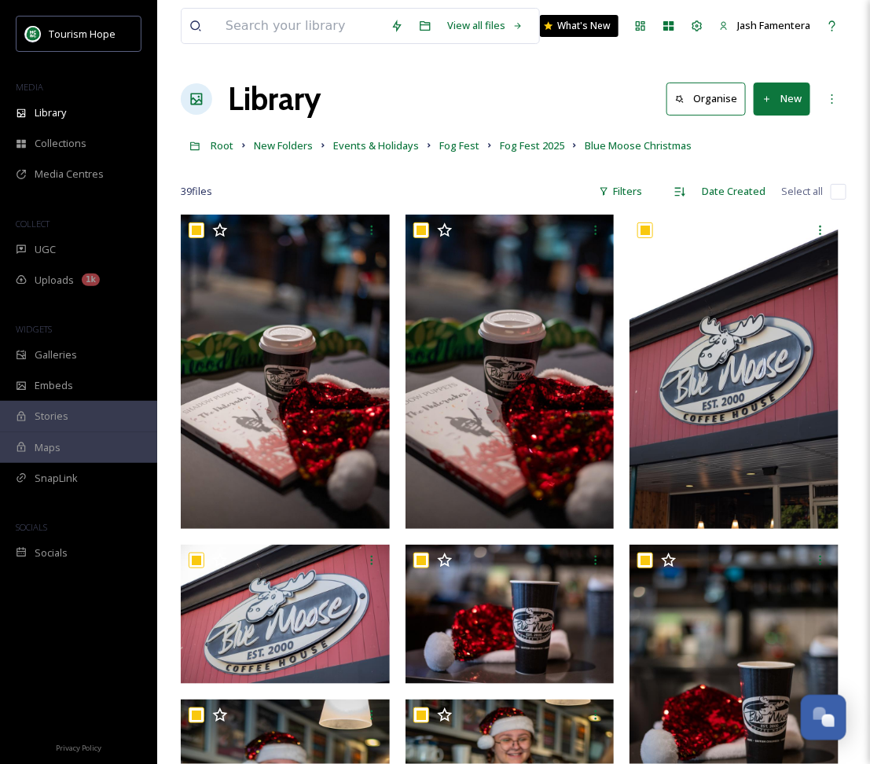
checkbox input "true"
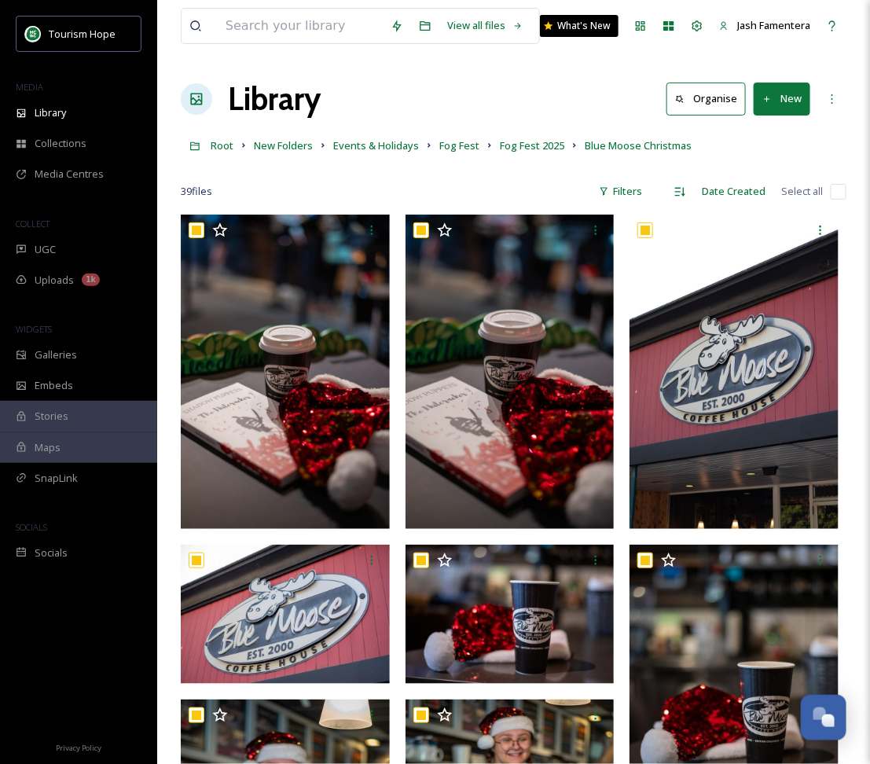
checkbox input "true"
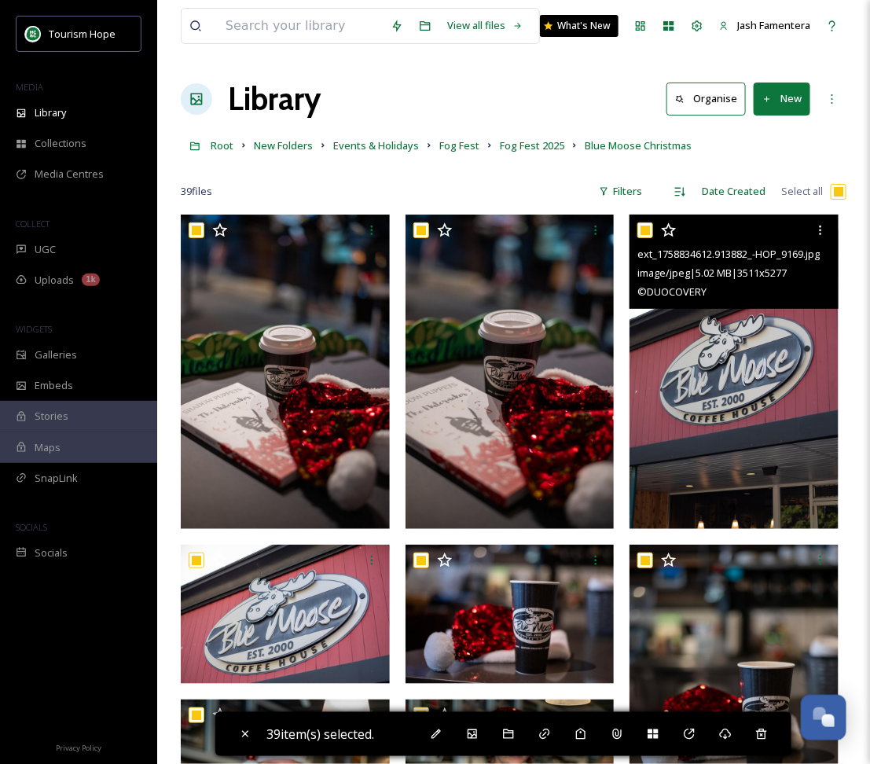
click at [650, 225] on input "checkbox" at bounding box center [646, 231] width 16 height 16
checkbox input "false"
click at [650, 229] on input "checkbox" at bounding box center [646, 231] width 16 height 16
checkbox input "true"
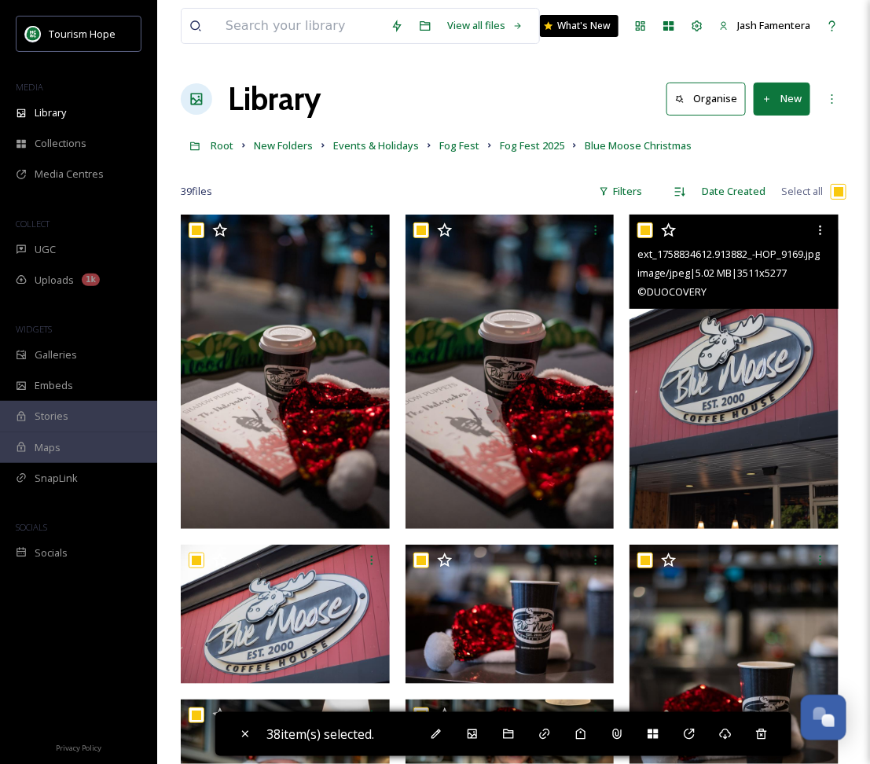
checkbox input "true"
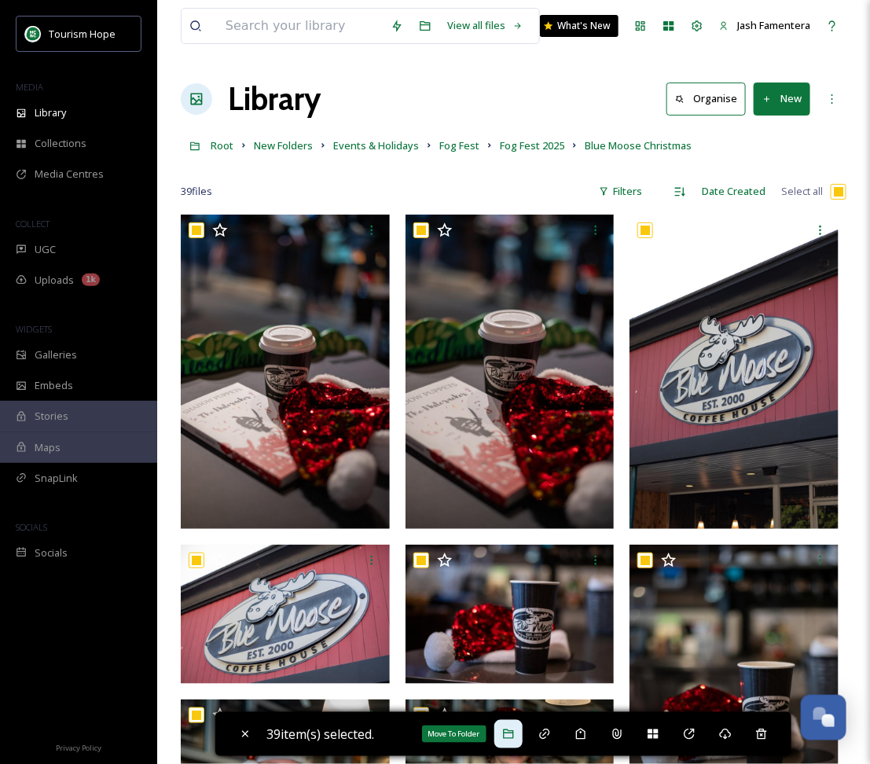
click at [499, 734] on div "Move To Folder" at bounding box center [509, 734] width 28 height 28
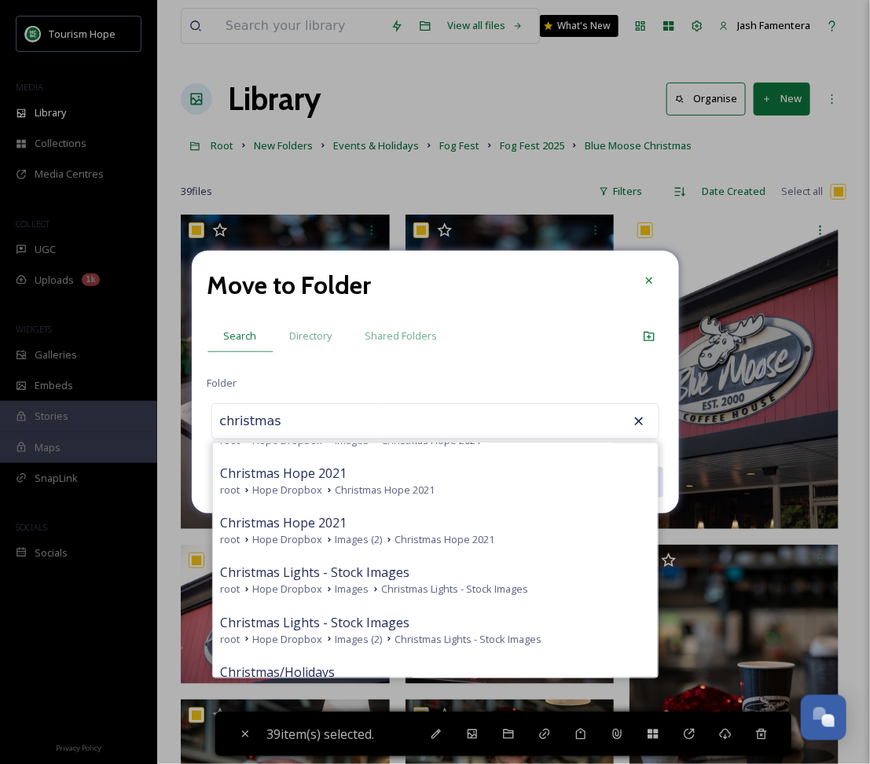
scroll to position [555, 0]
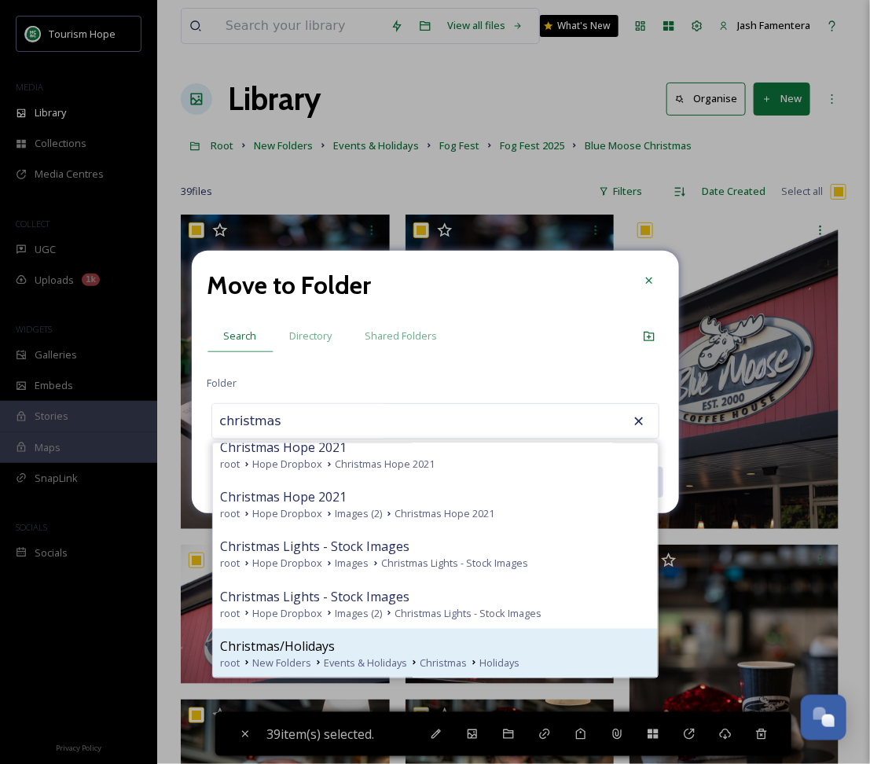
click at [291, 648] on span "Christmas/Holidays" at bounding box center [278, 646] width 115 height 19
type input "Christmas/Holidays"
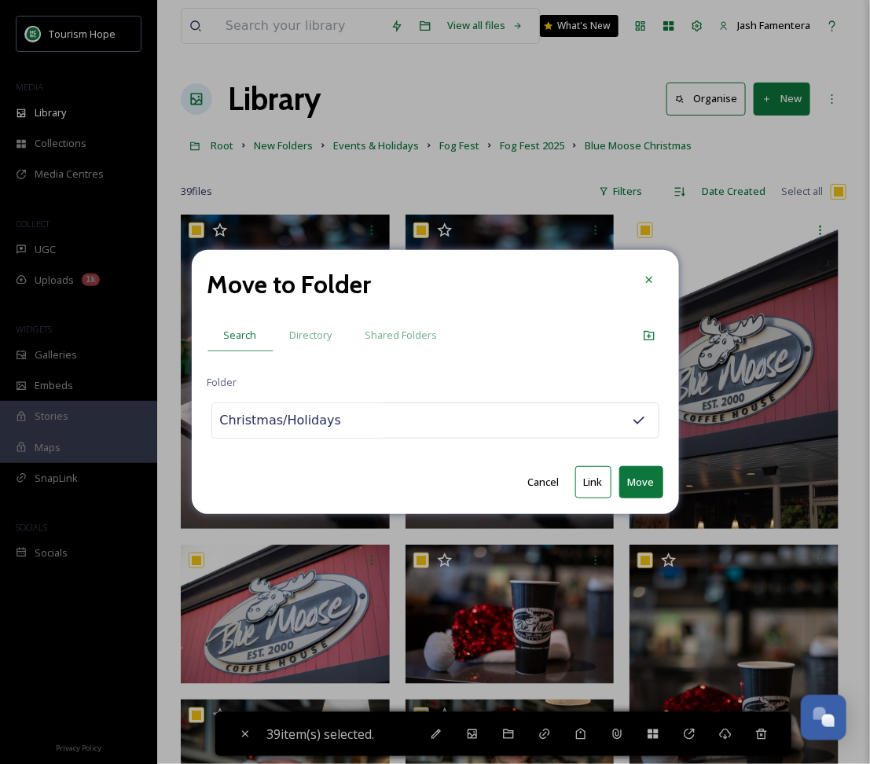
click at [603, 478] on button "Link" at bounding box center [594, 482] width 36 height 32
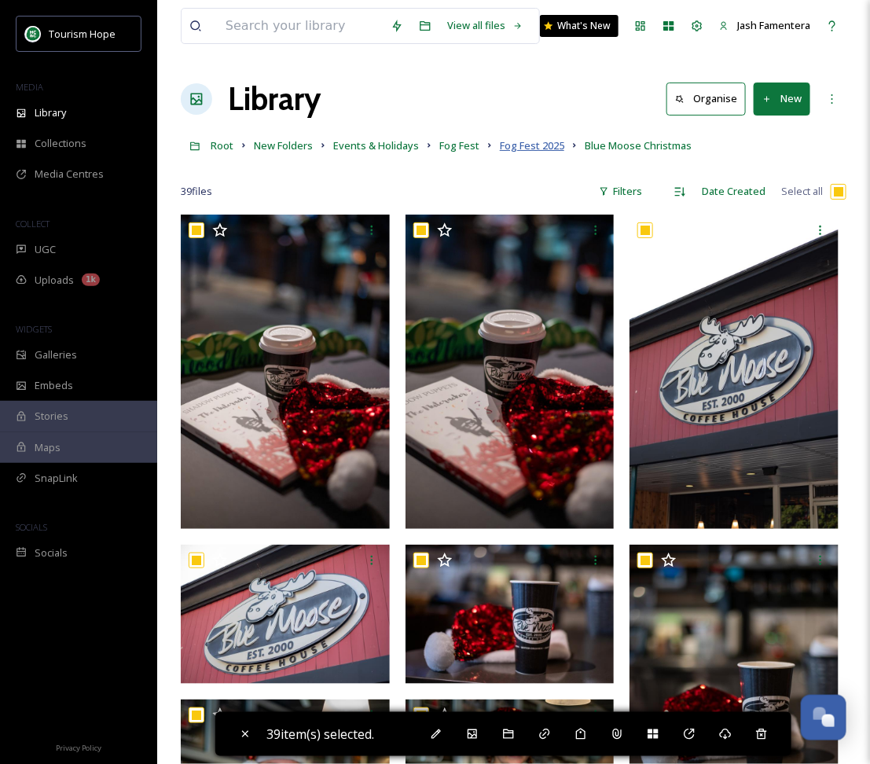
click at [520, 142] on span "Fog Fest 2025" at bounding box center [532, 145] width 64 height 14
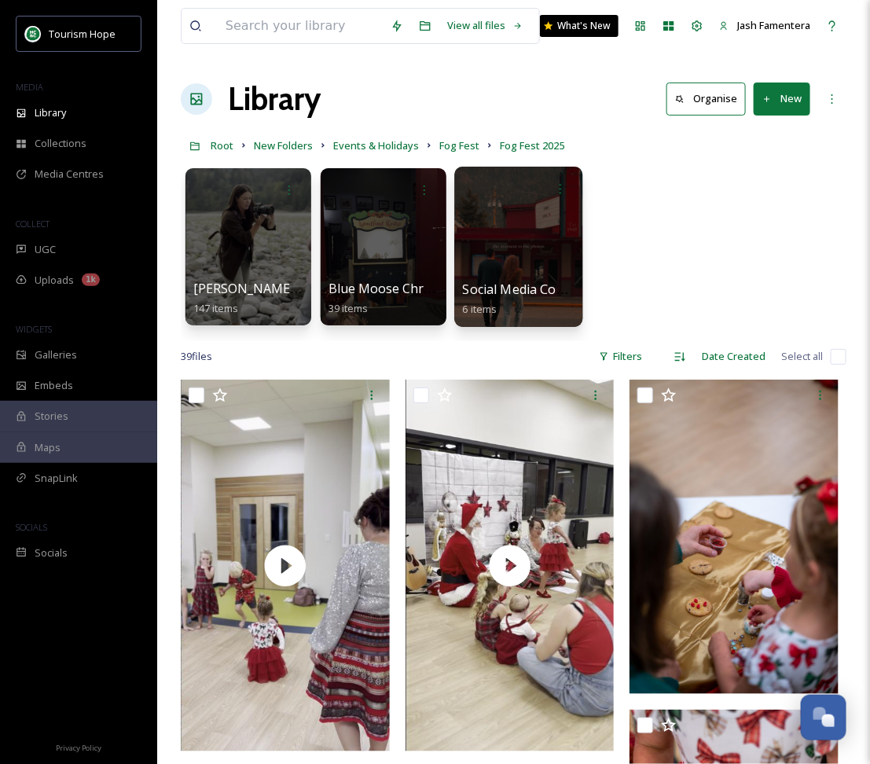
click at [540, 256] on div at bounding box center [518, 247] width 128 height 160
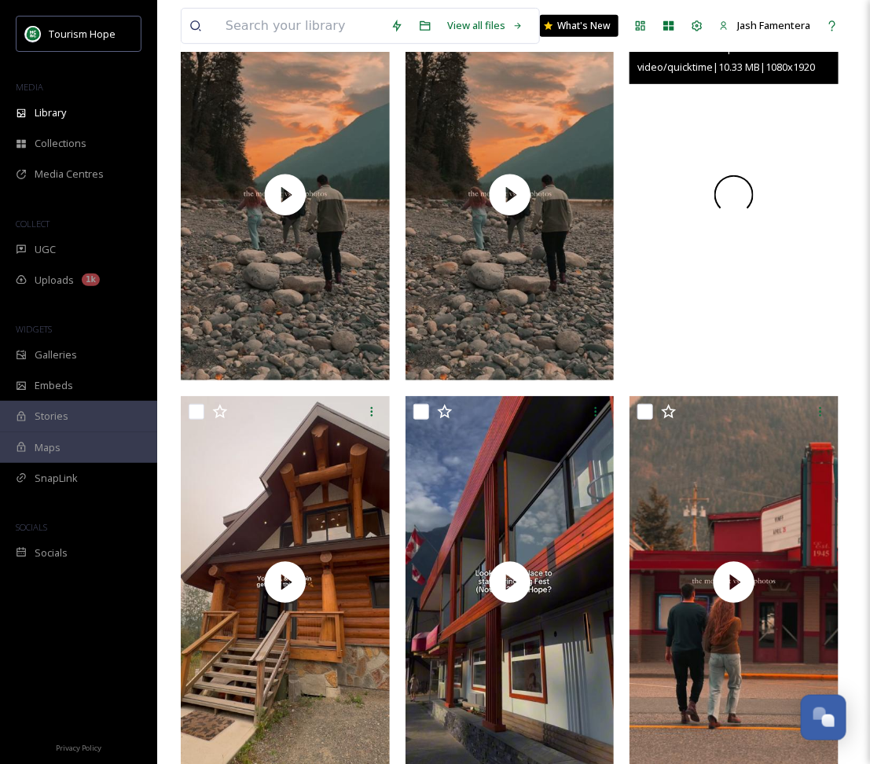
scroll to position [236, 0]
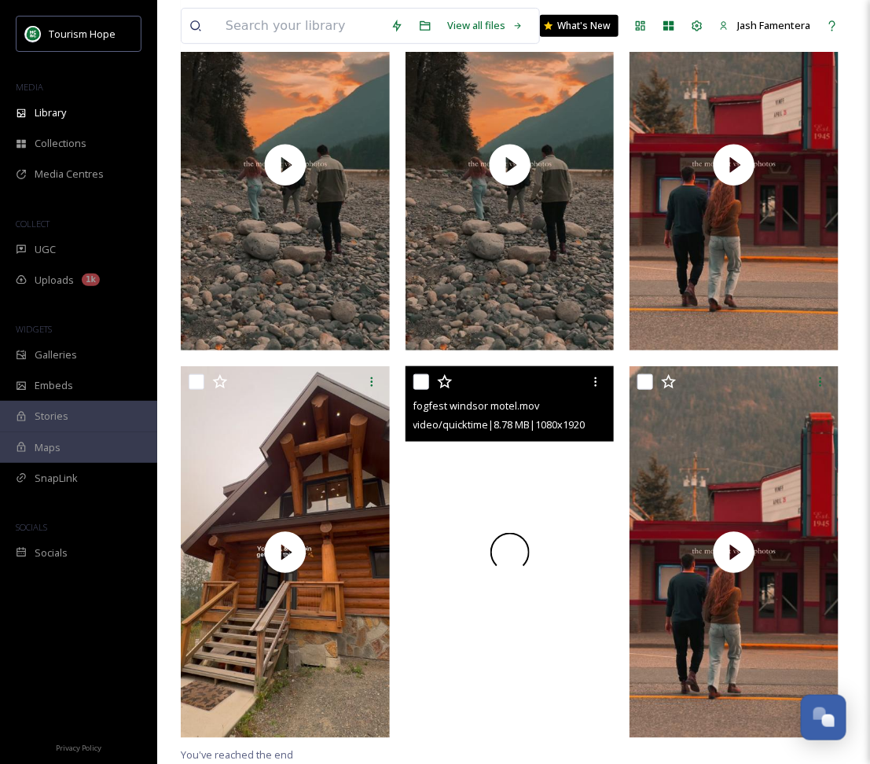
click at [553, 504] on div at bounding box center [510, 552] width 209 height 372
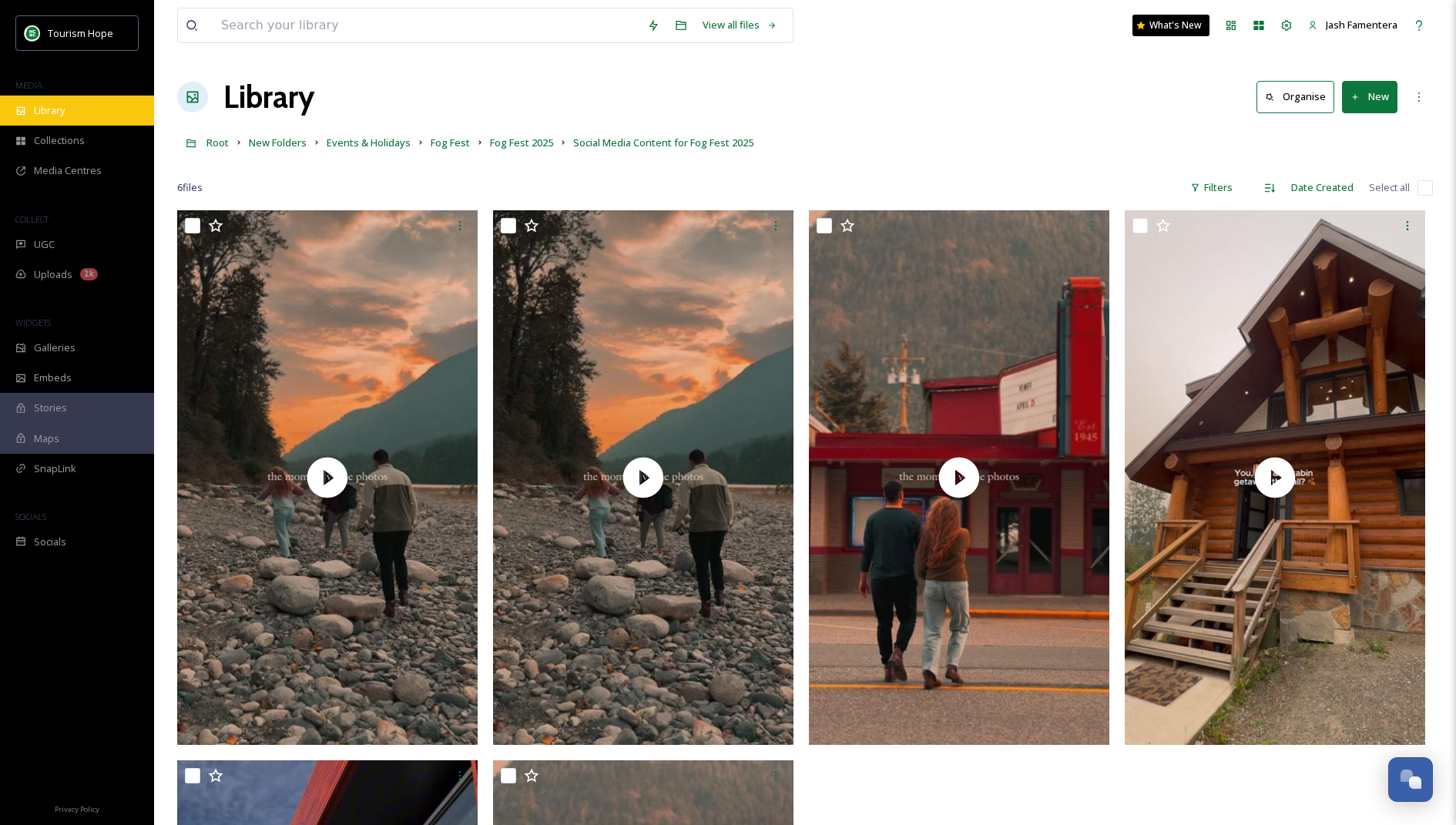
click at [92, 121] on div "Library" at bounding box center [76, 111] width 154 height 30
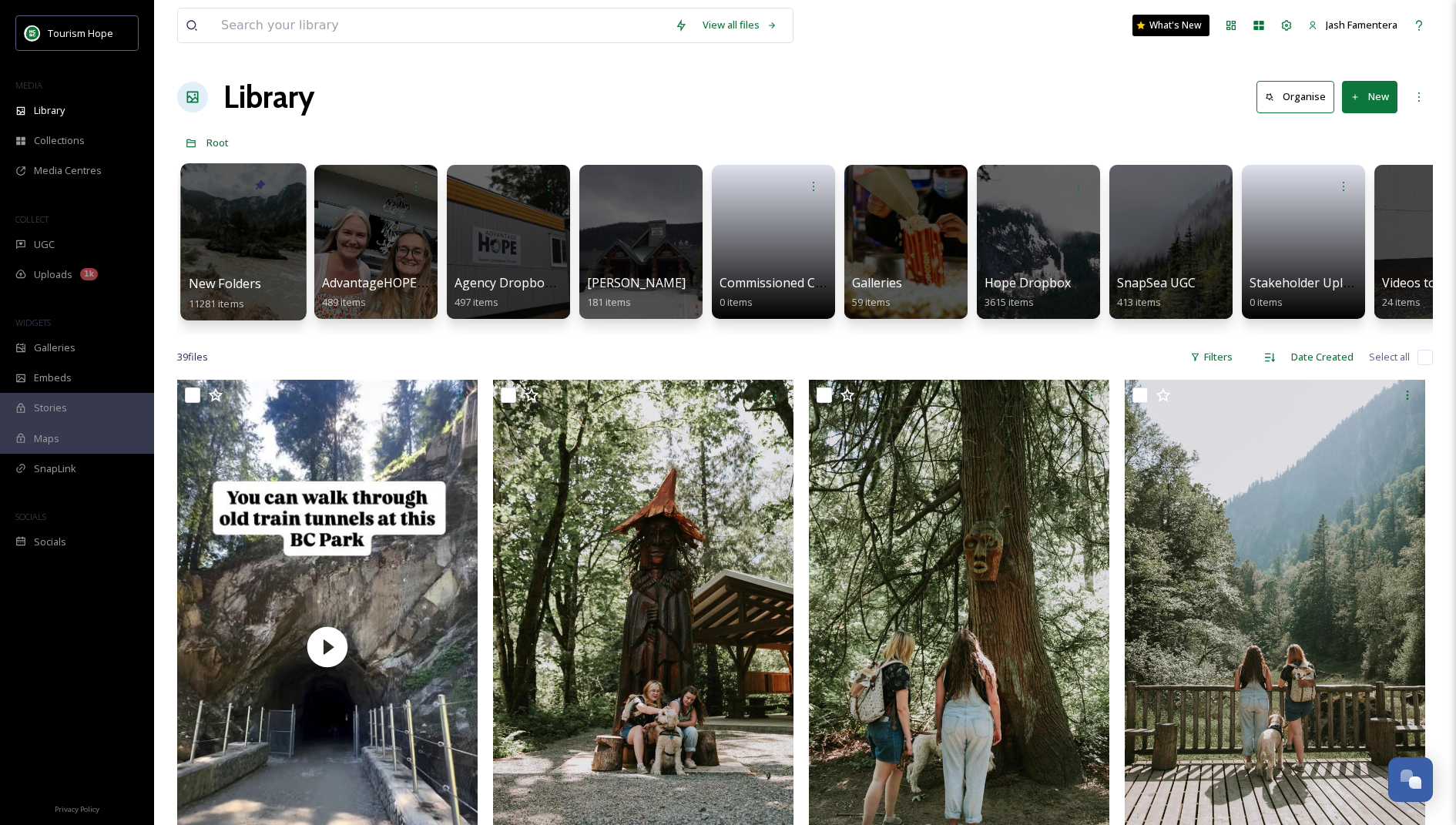
click at [213, 263] on div at bounding box center [243, 242] width 125 height 157
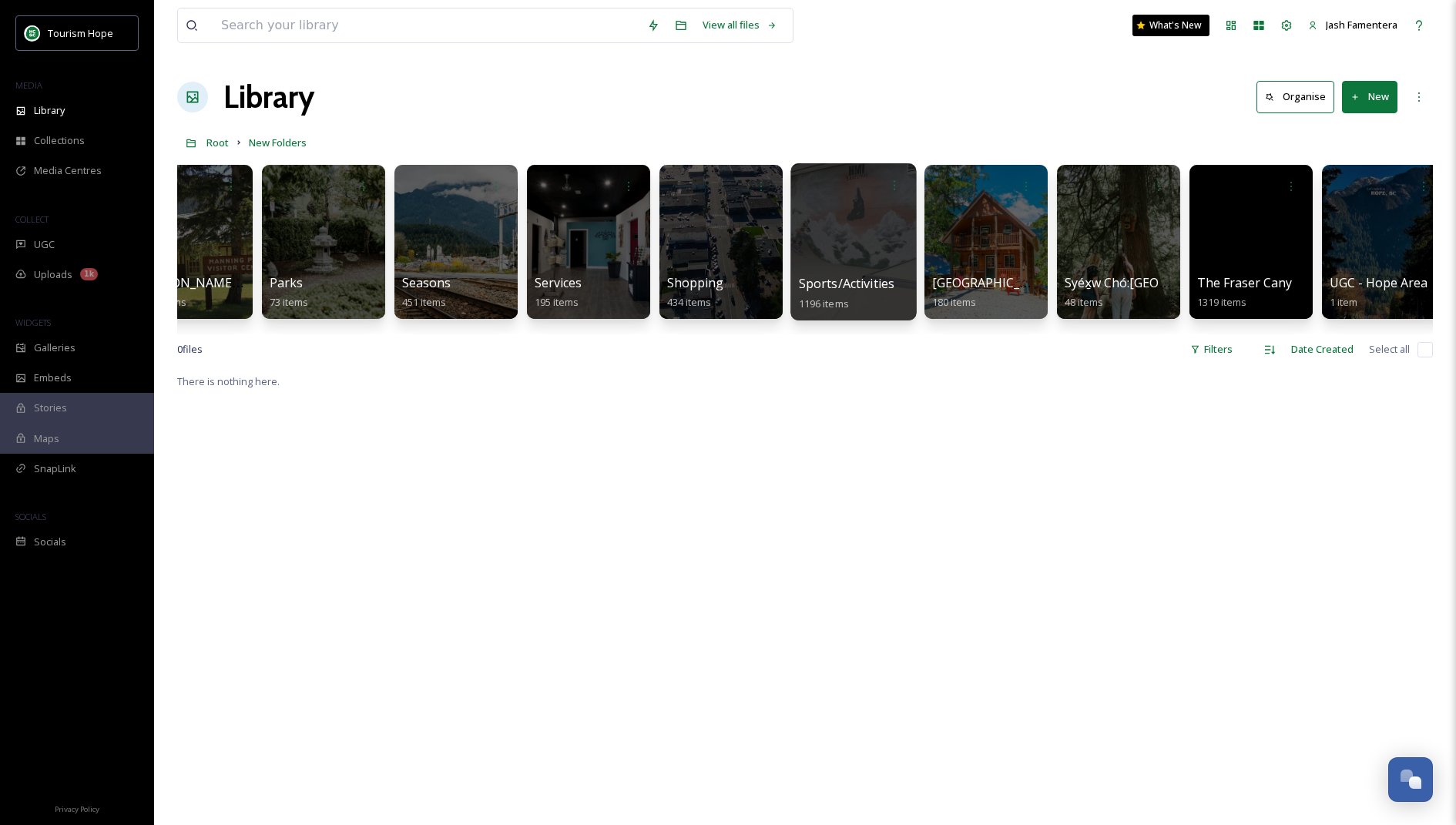
scroll to position [0, 1687]
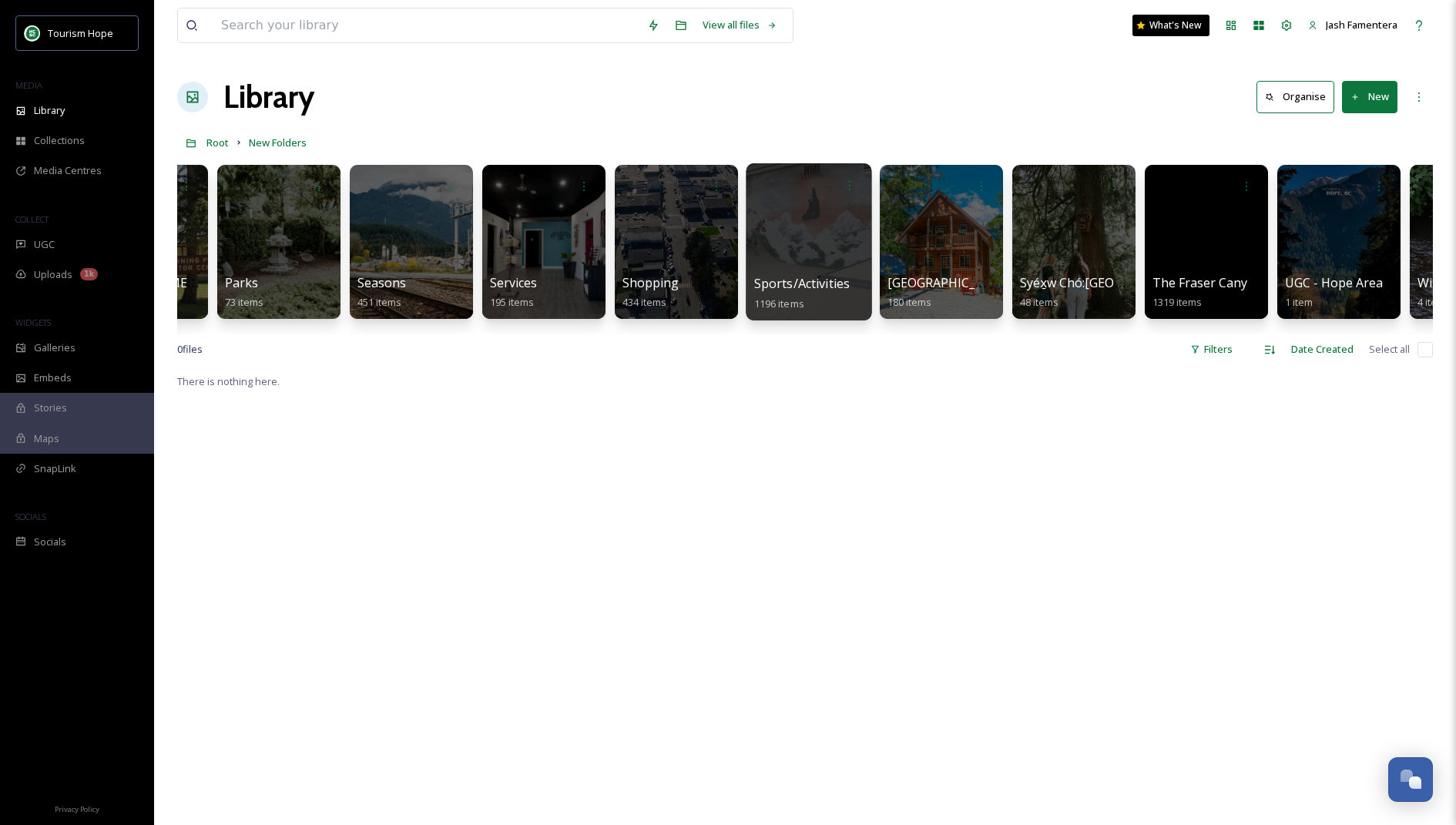
click at [798, 247] on div at bounding box center [808, 242] width 125 height 157
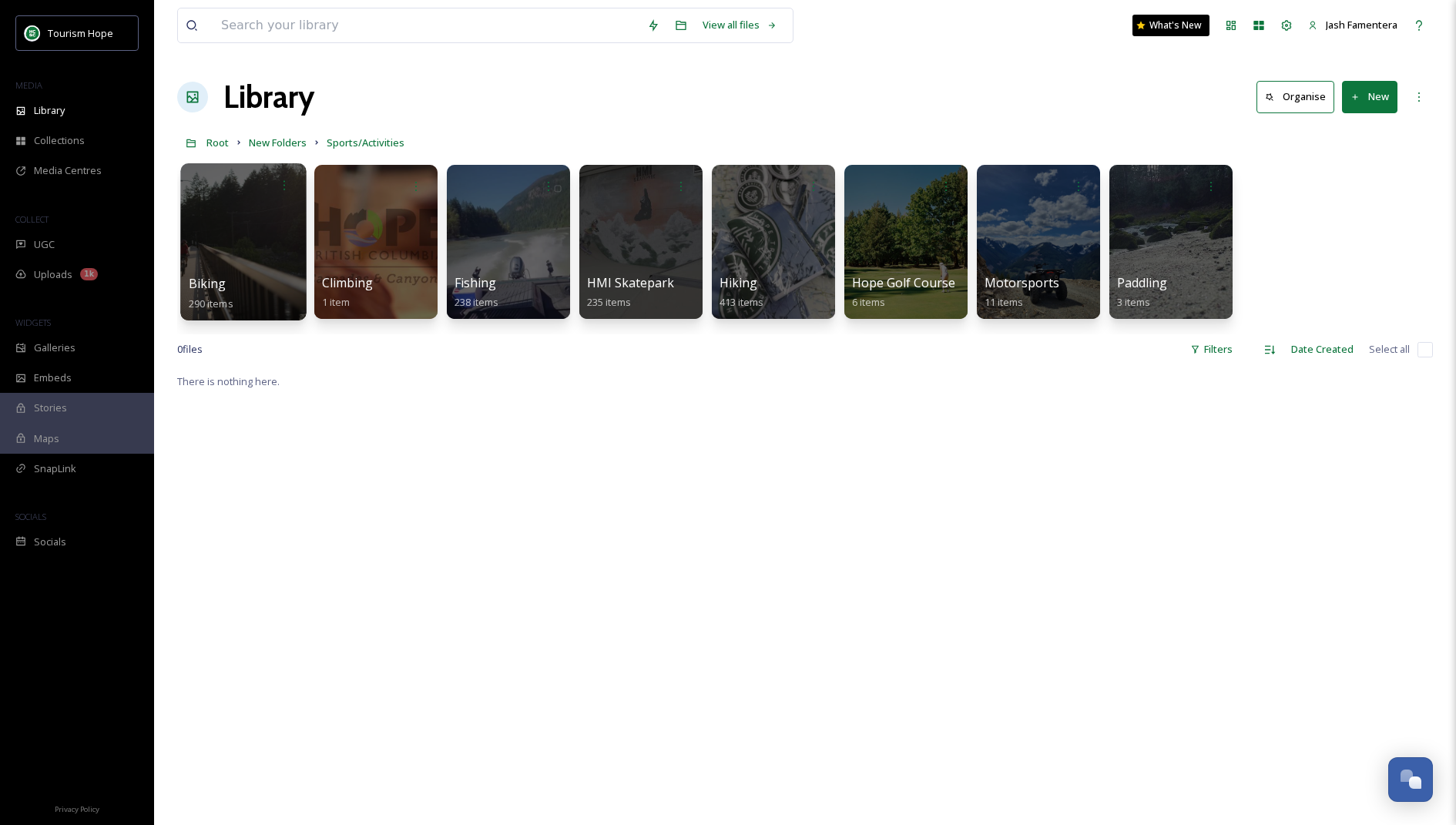
click at [289, 254] on div at bounding box center [243, 242] width 125 height 157
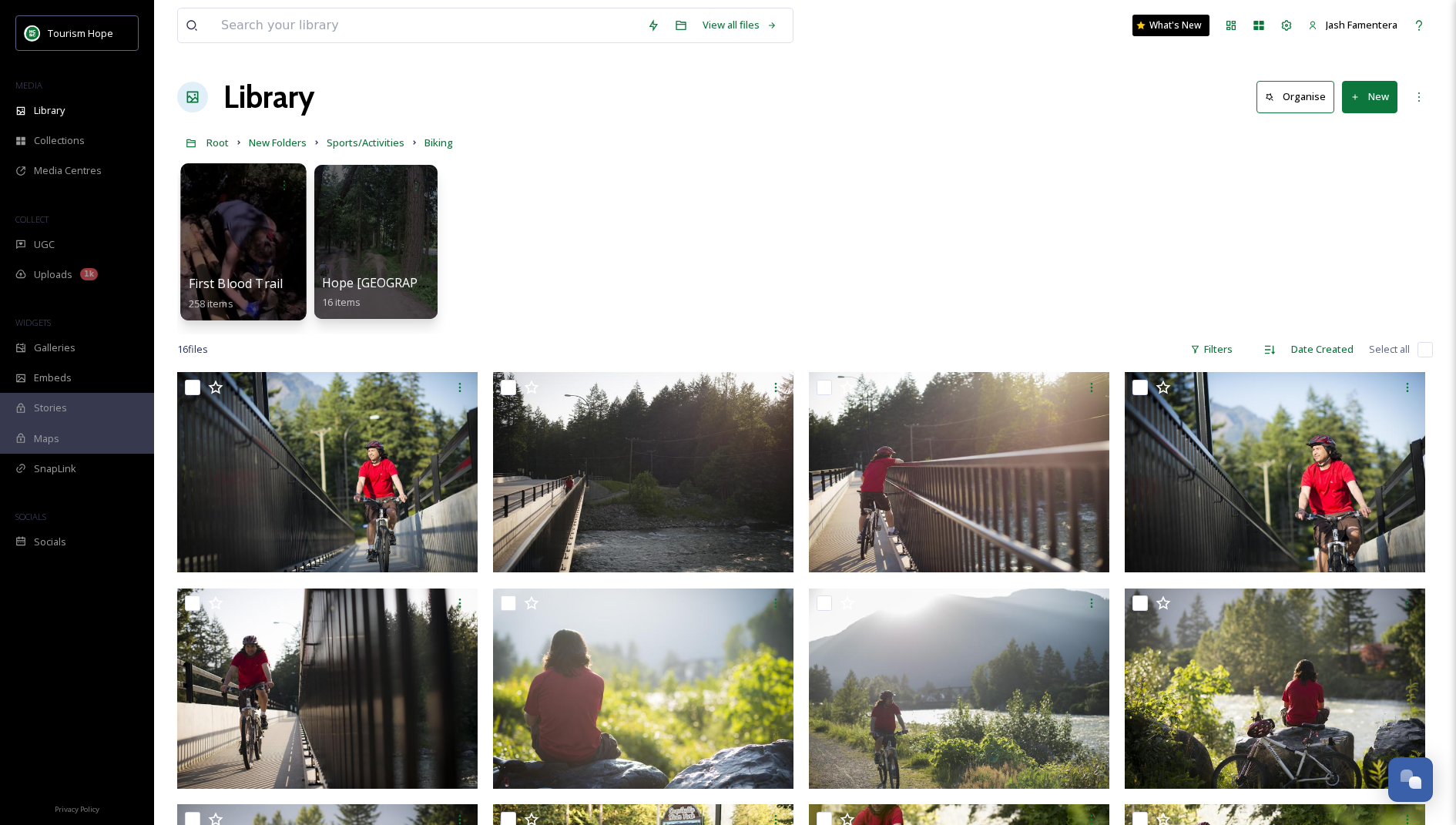
click at [259, 240] on div at bounding box center [243, 242] width 125 height 157
